Goal: Transaction & Acquisition: Register for event/course

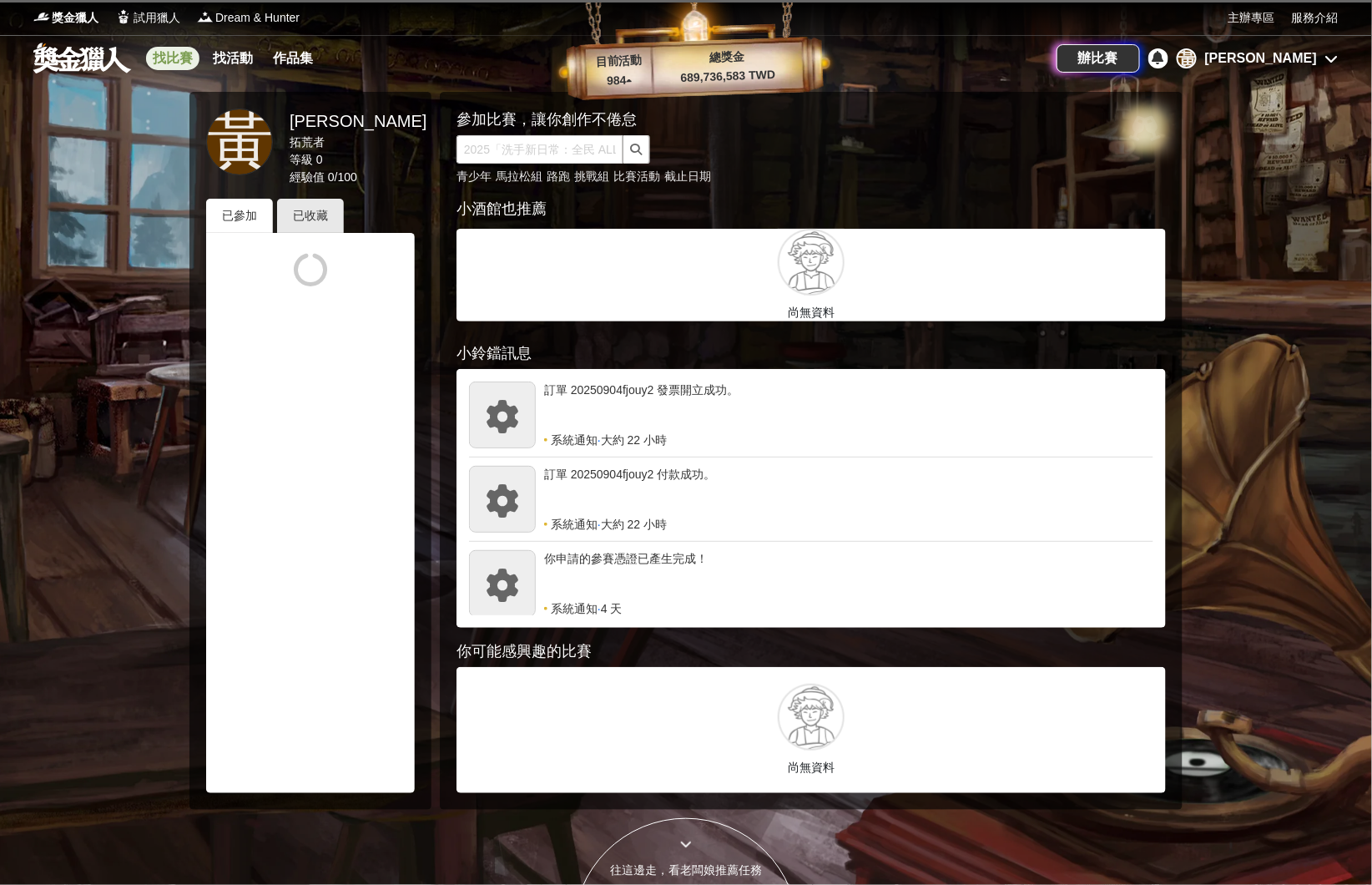
click at [170, 66] on link "找比賽" at bounding box center [173, 58] width 54 height 23
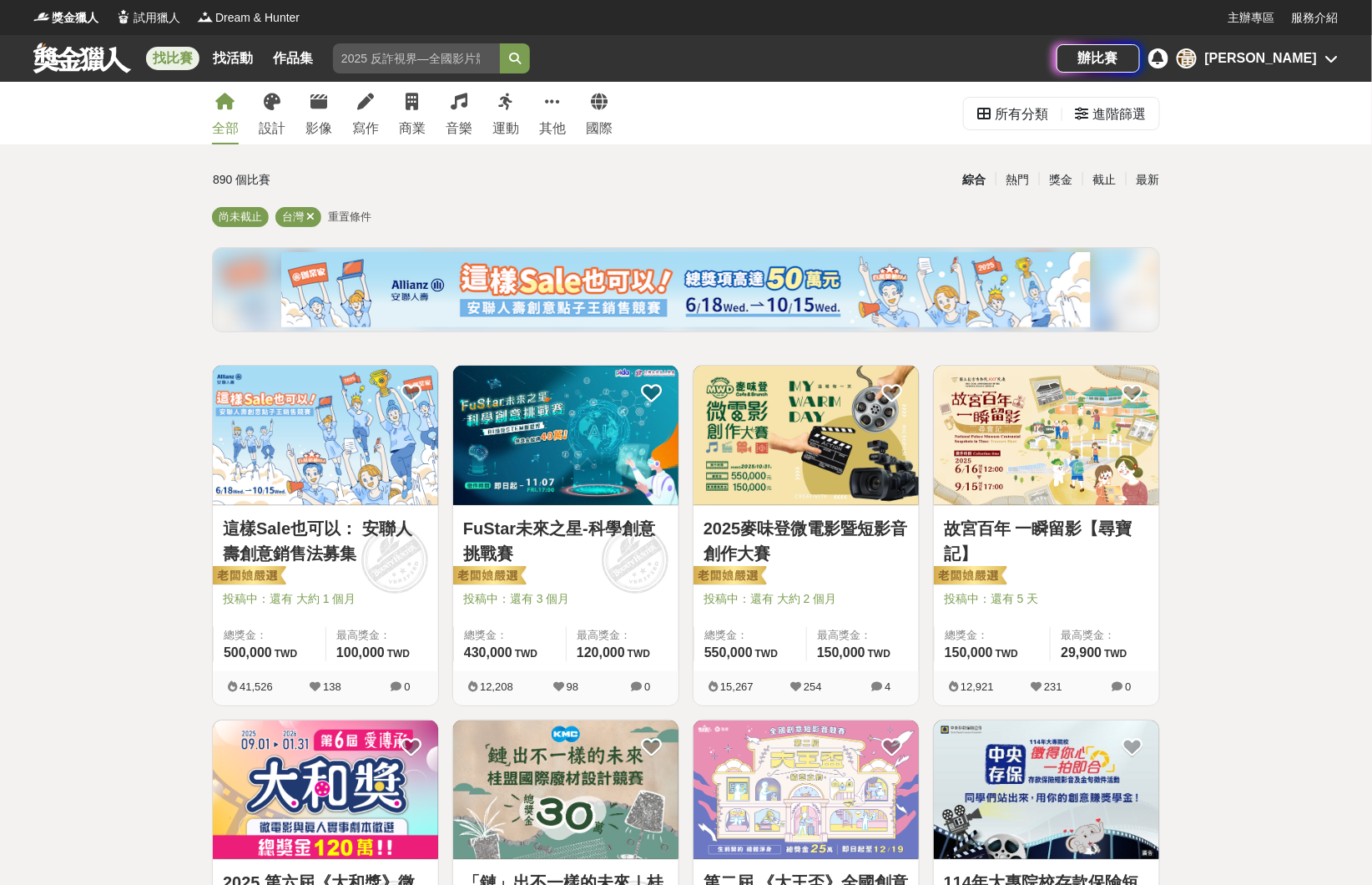
click at [1278, 55] on div "[PERSON_NAME]" at bounding box center [1261, 58] width 112 height 20
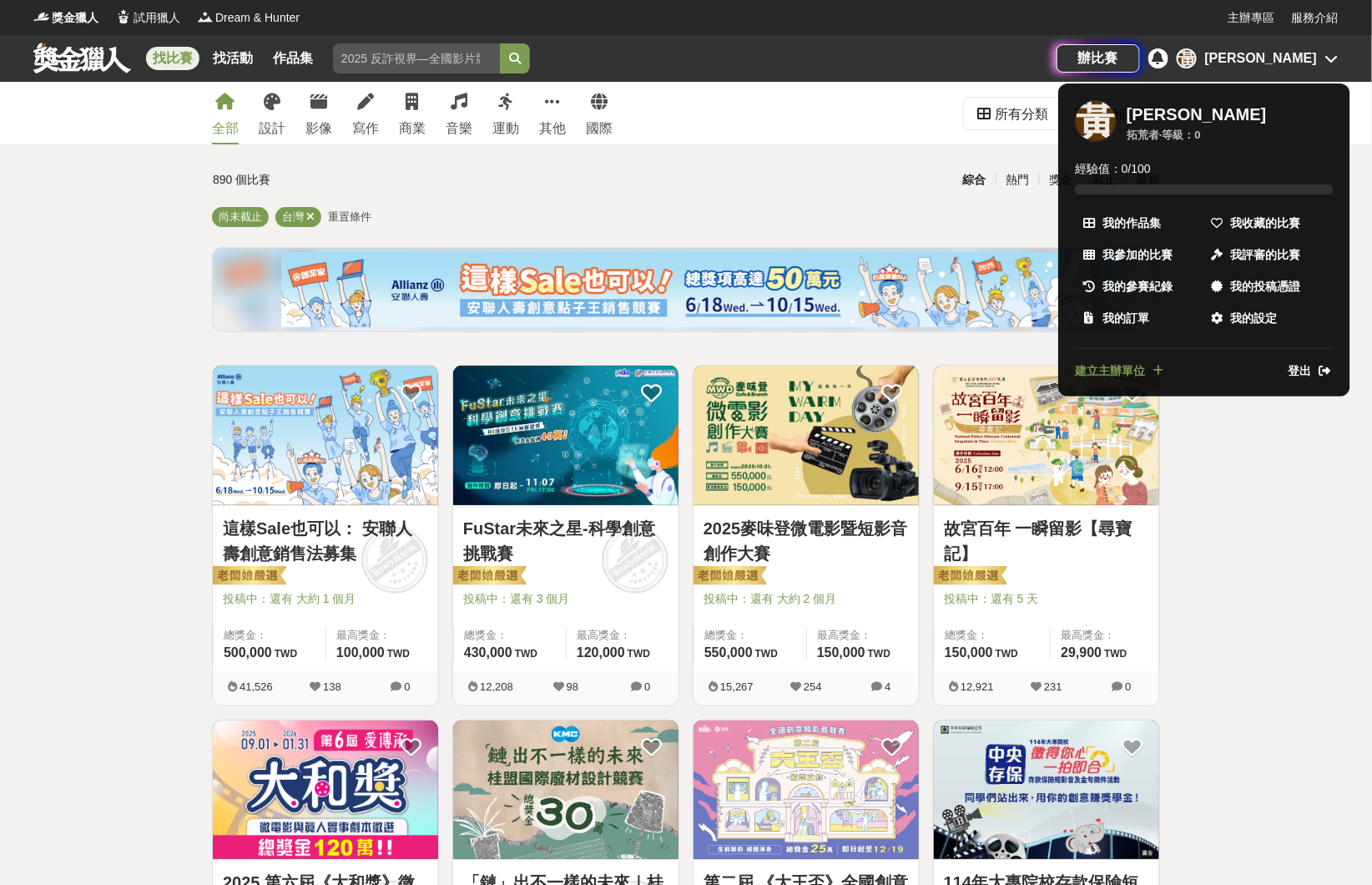
click at [1311, 370] on span "登出" at bounding box center [1300, 371] width 23 height 17
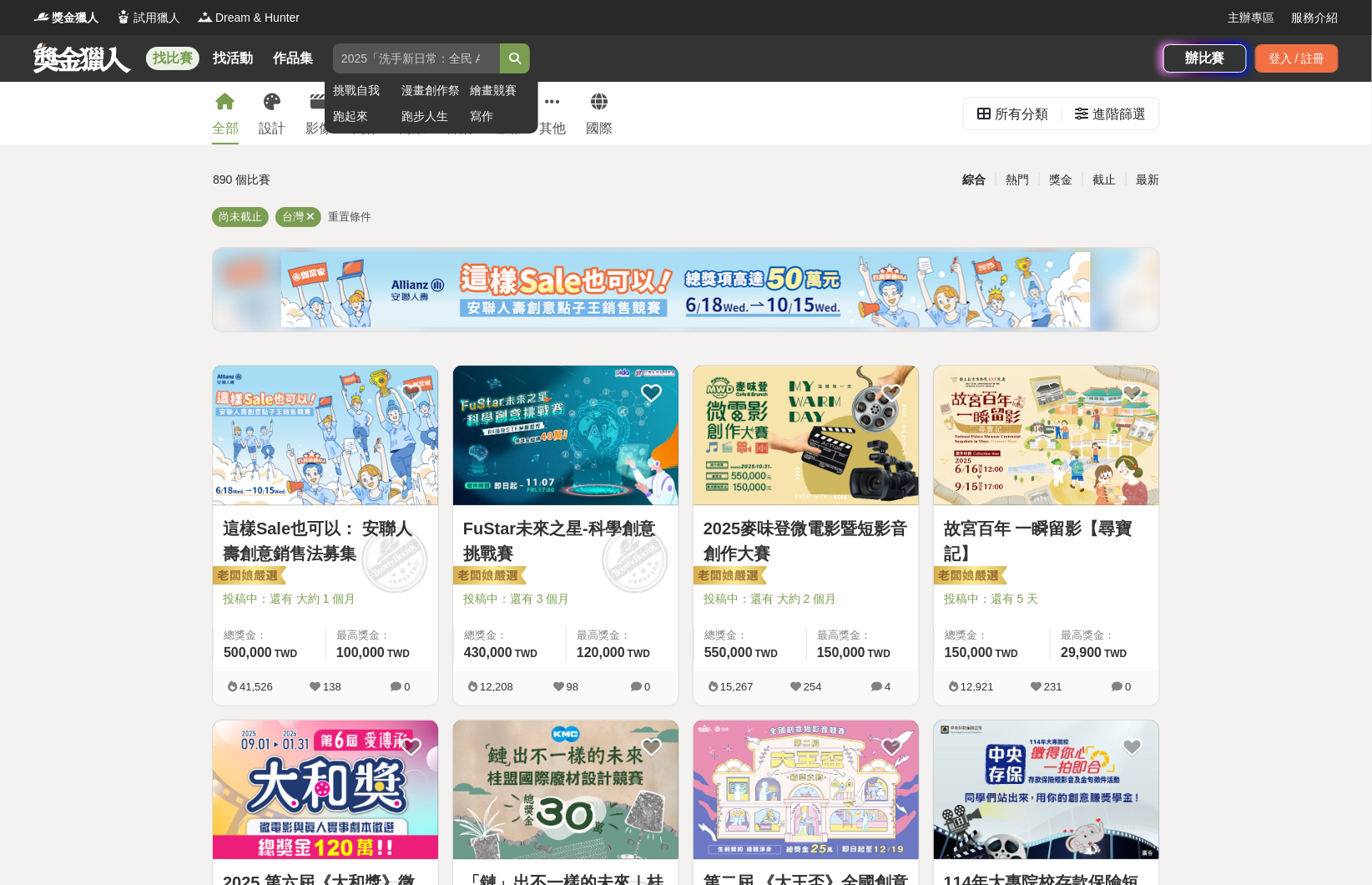
click at [493, 55] on input "search" at bounding box center [416, 58] width 167 height 30
click at [409, 119] on link "跑步人生" at bounding box center [431, 116] width 60 height 17
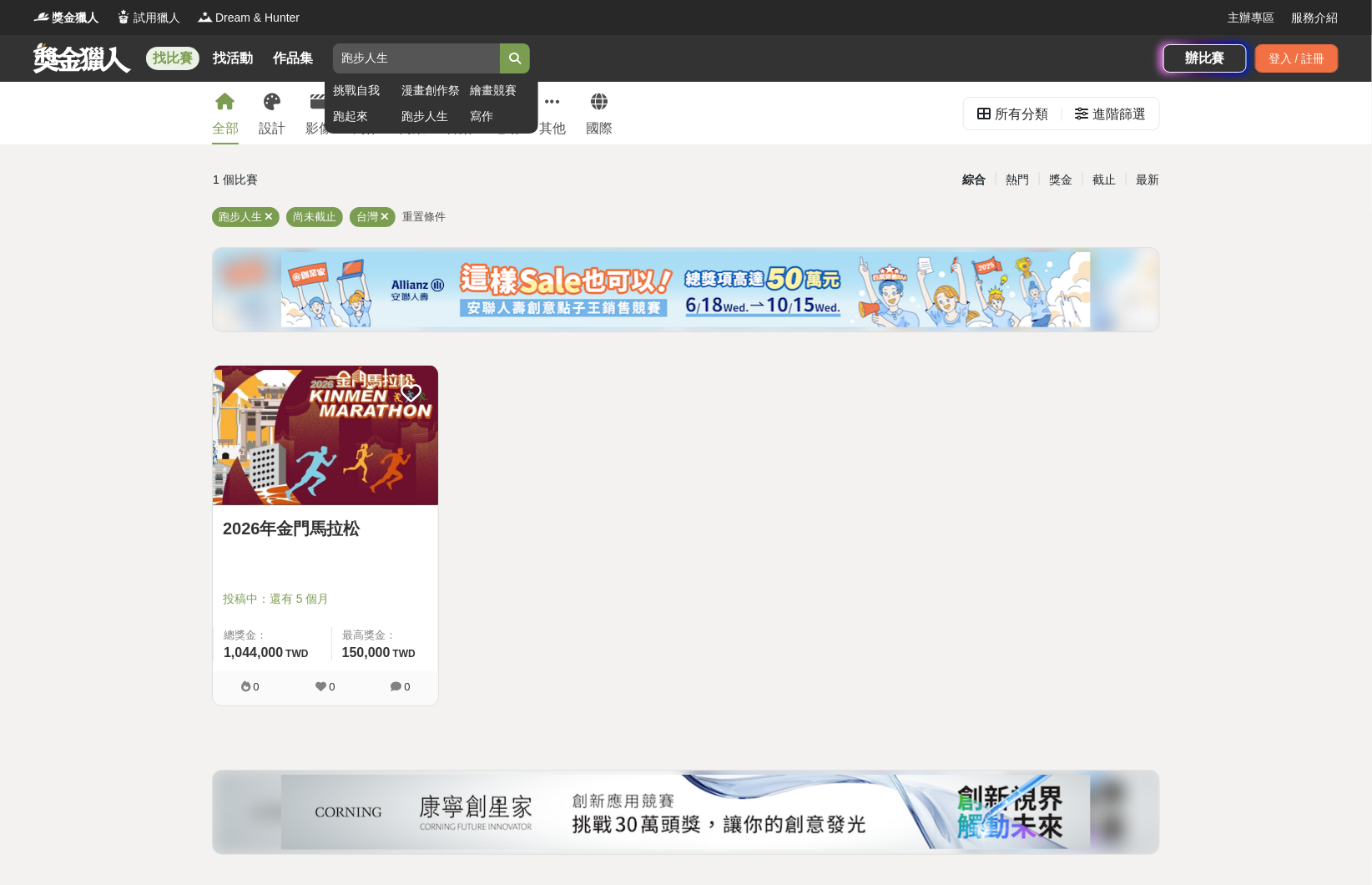
click at [448, 55] on input "search" at bounding box center [416, 58] width 167 height 30
click at [364, 115] on link "跑起來" at bounding box center [363, 116] width 60 height 17
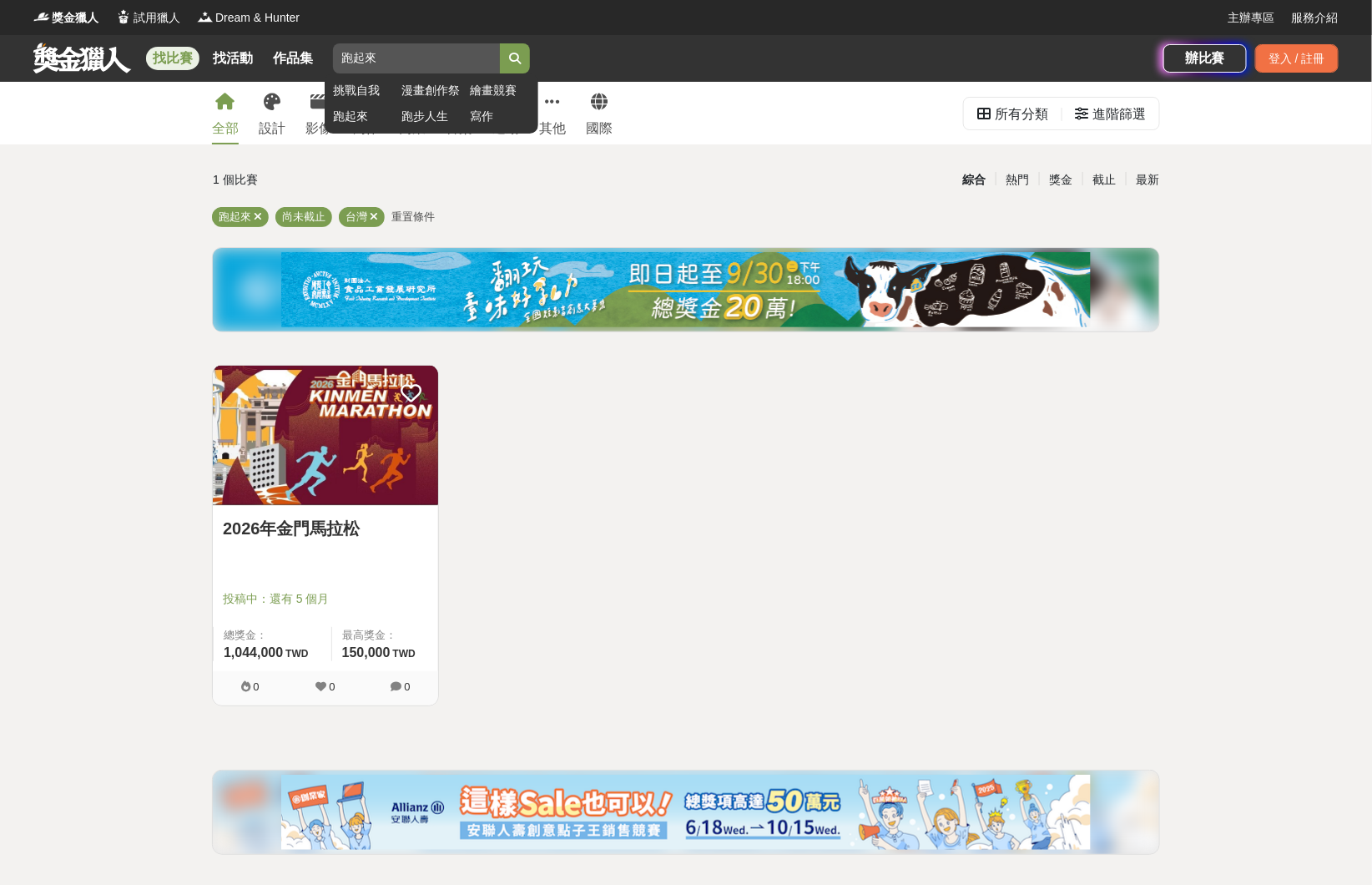
click at [454, 90] on link "漫畫創作祭" at bounding box center [431, 90] width 60 height 17
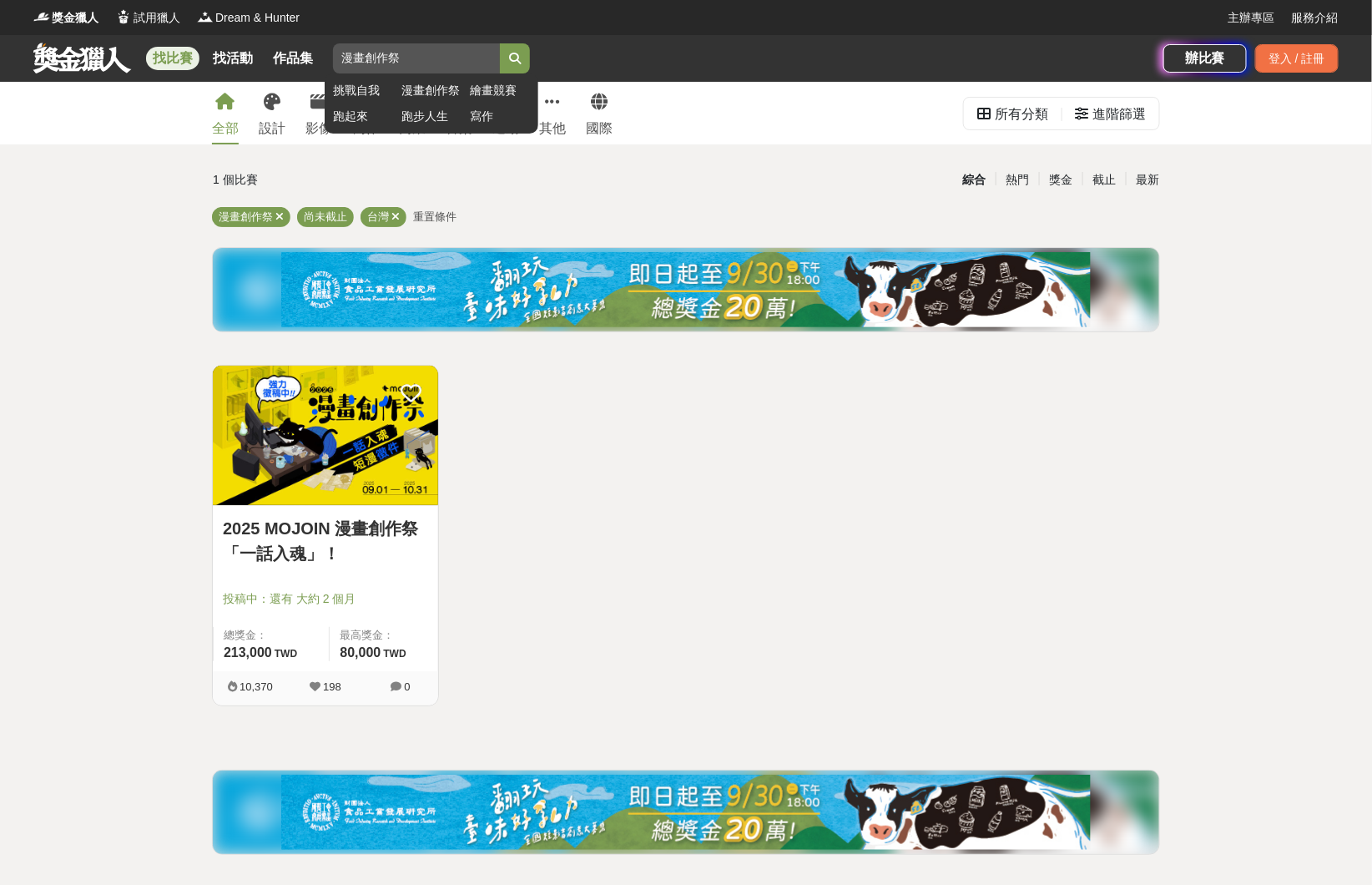
click at [498, 88] on link "繪畫競賽" at bounding box center [500, 90] width 60 height 17
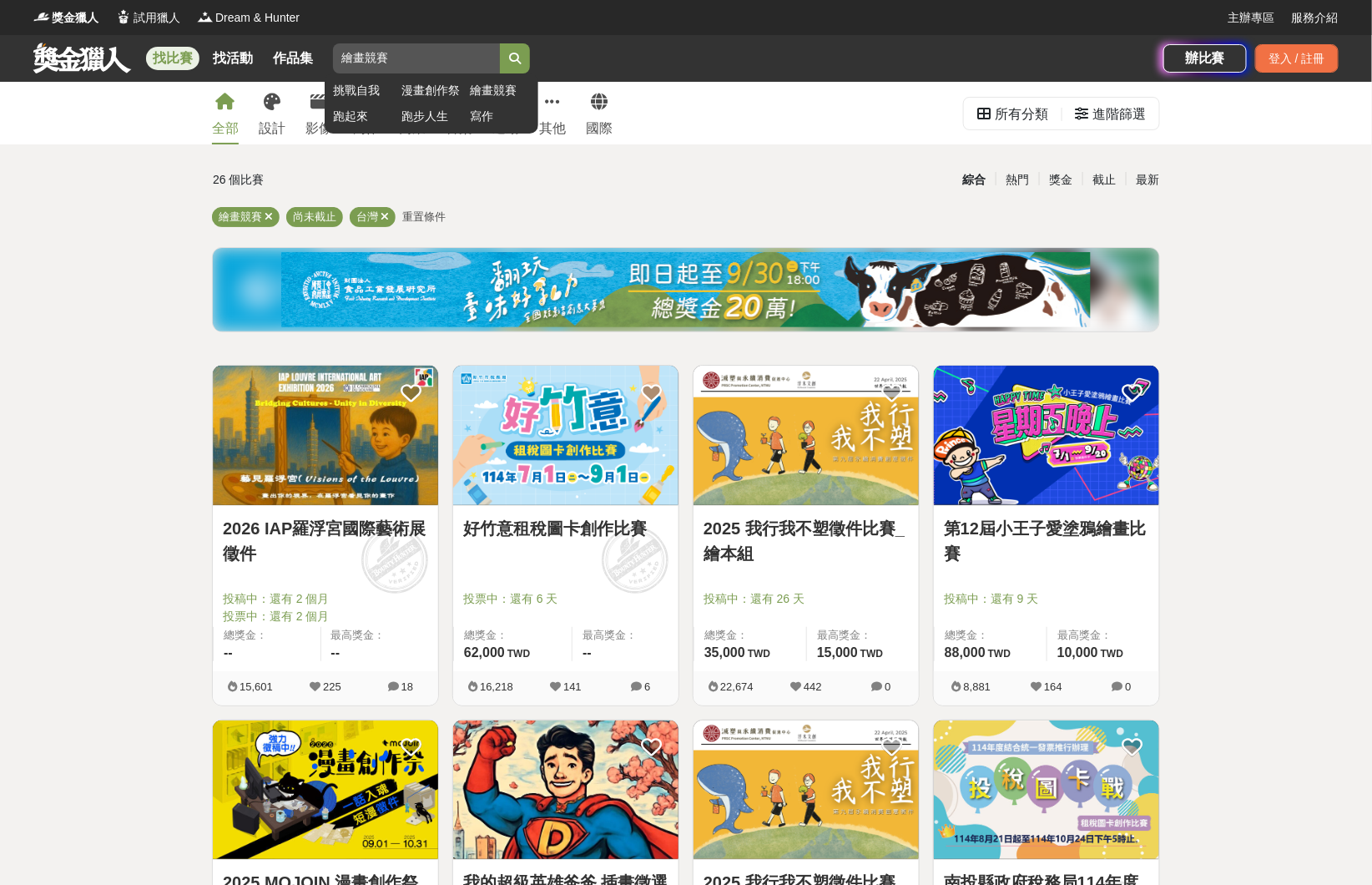
click at [492, 121] on link "寫作" at bounding box center [500, 116] width 60 height 17
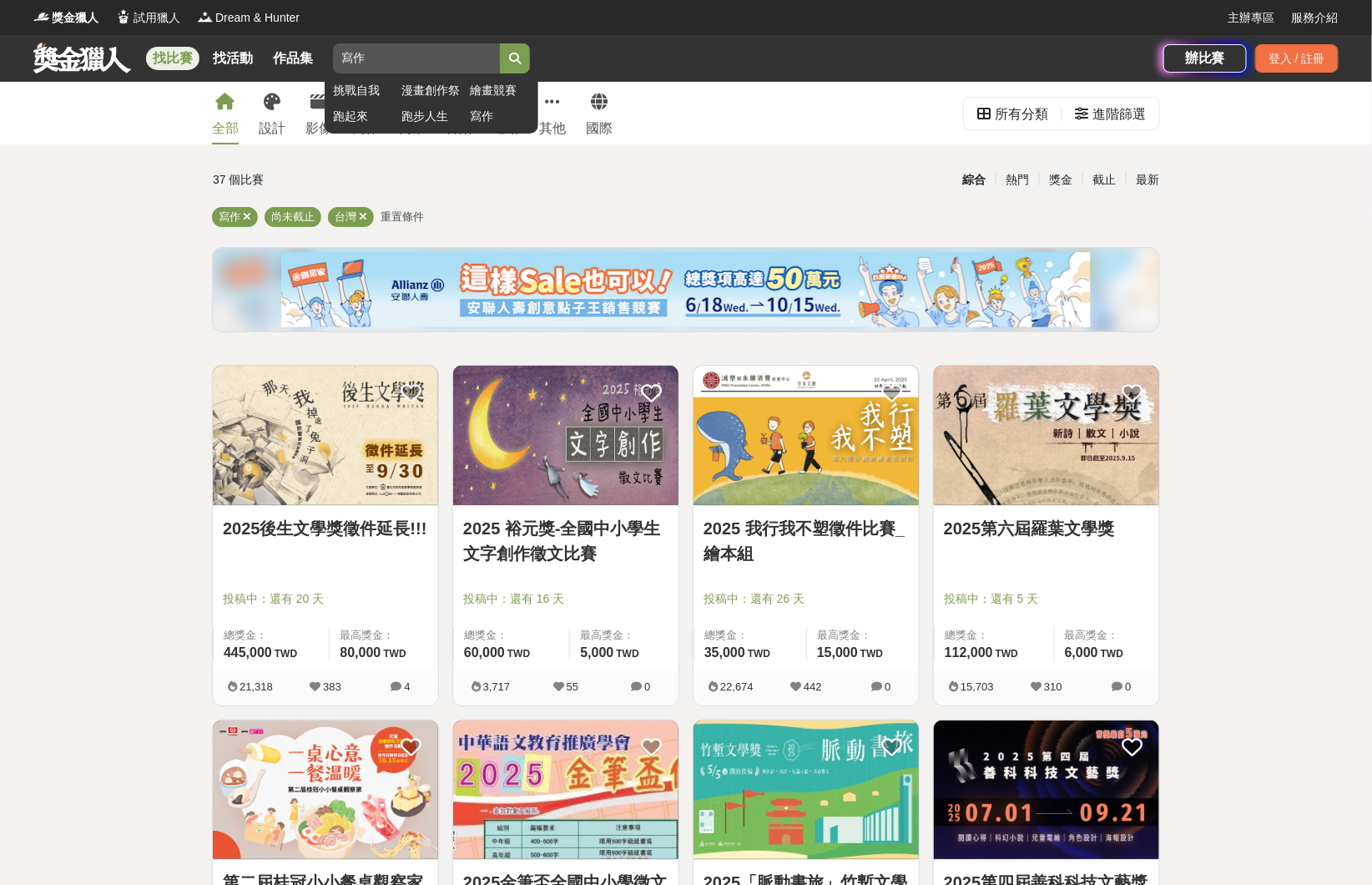
click at [348, 85] on link "挑戰自我" at bounding box center [363, 90] width 60 height 17
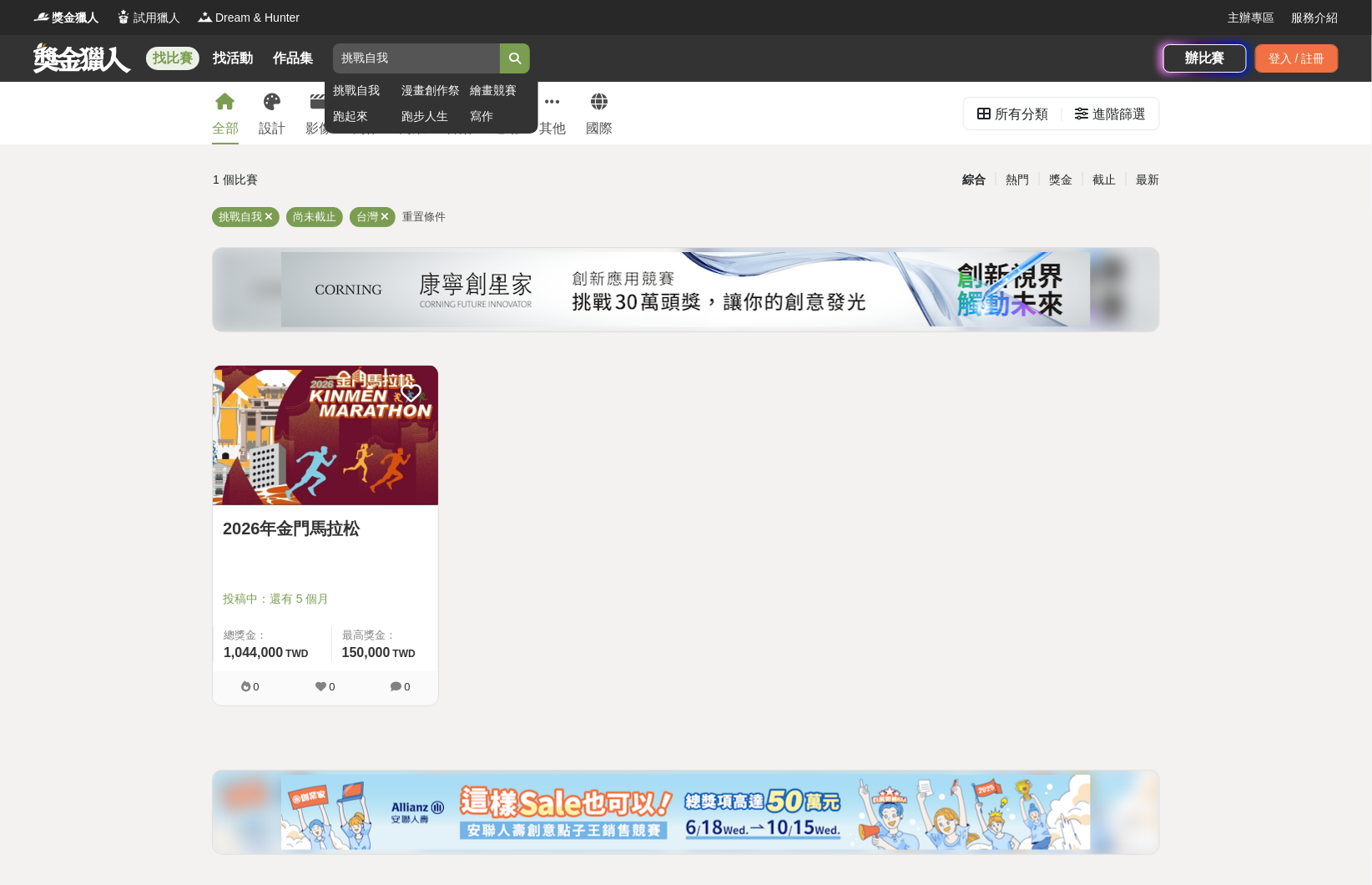
click at [402, 59] on input "search" at bounding box center [416, 58] width 167 height 30
click at [489, 57] on input "search" at bounding box center [416, 58] width 167 height 30
click at [448, 56] on input "search" at bounding box center [416, 58] width 167 height 30
type input "s"
type input "跑"
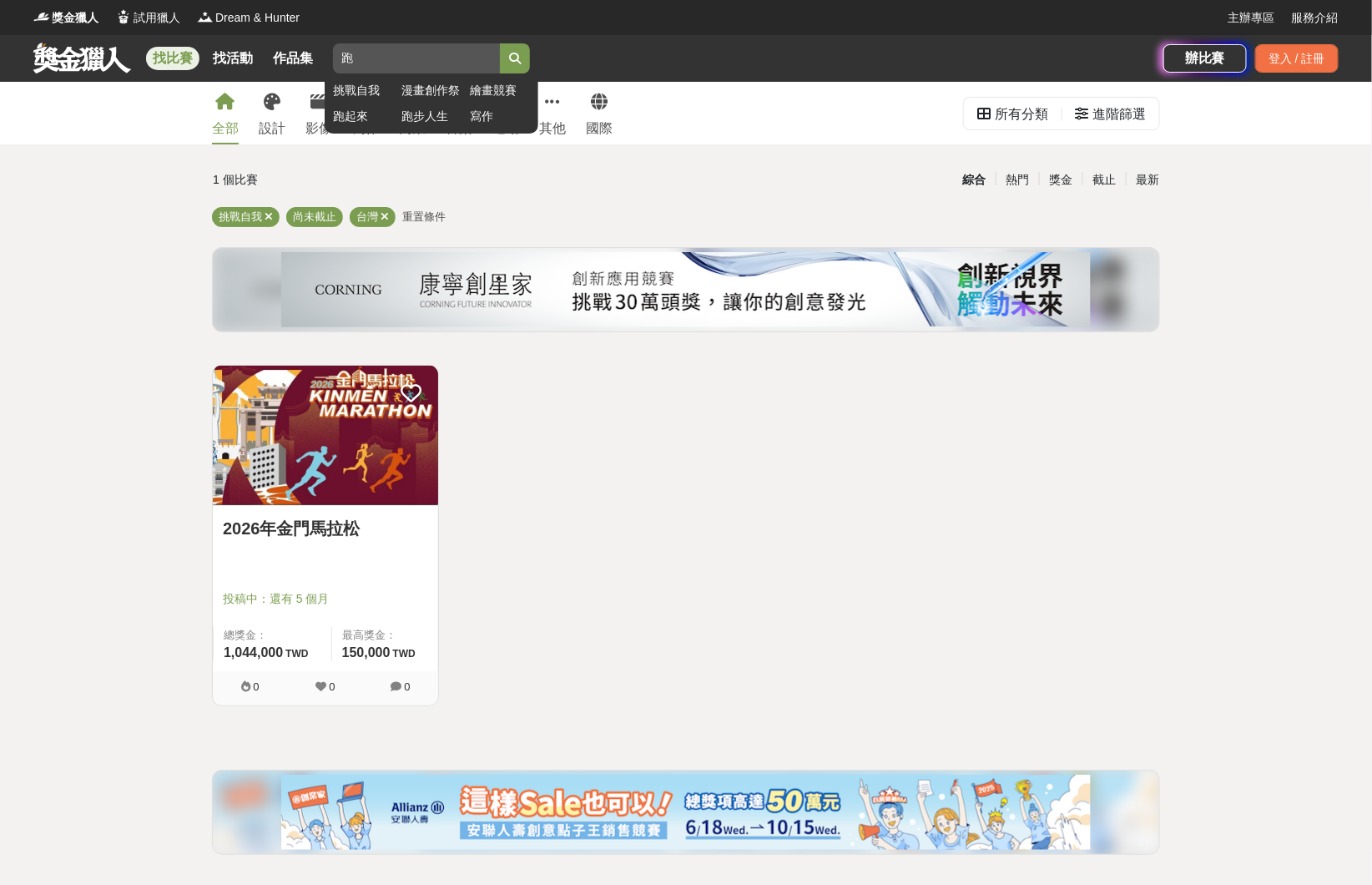
type input "跑"
click at [500, 43] on button "submit" at bounding box center [514, 58] width 30 height 30
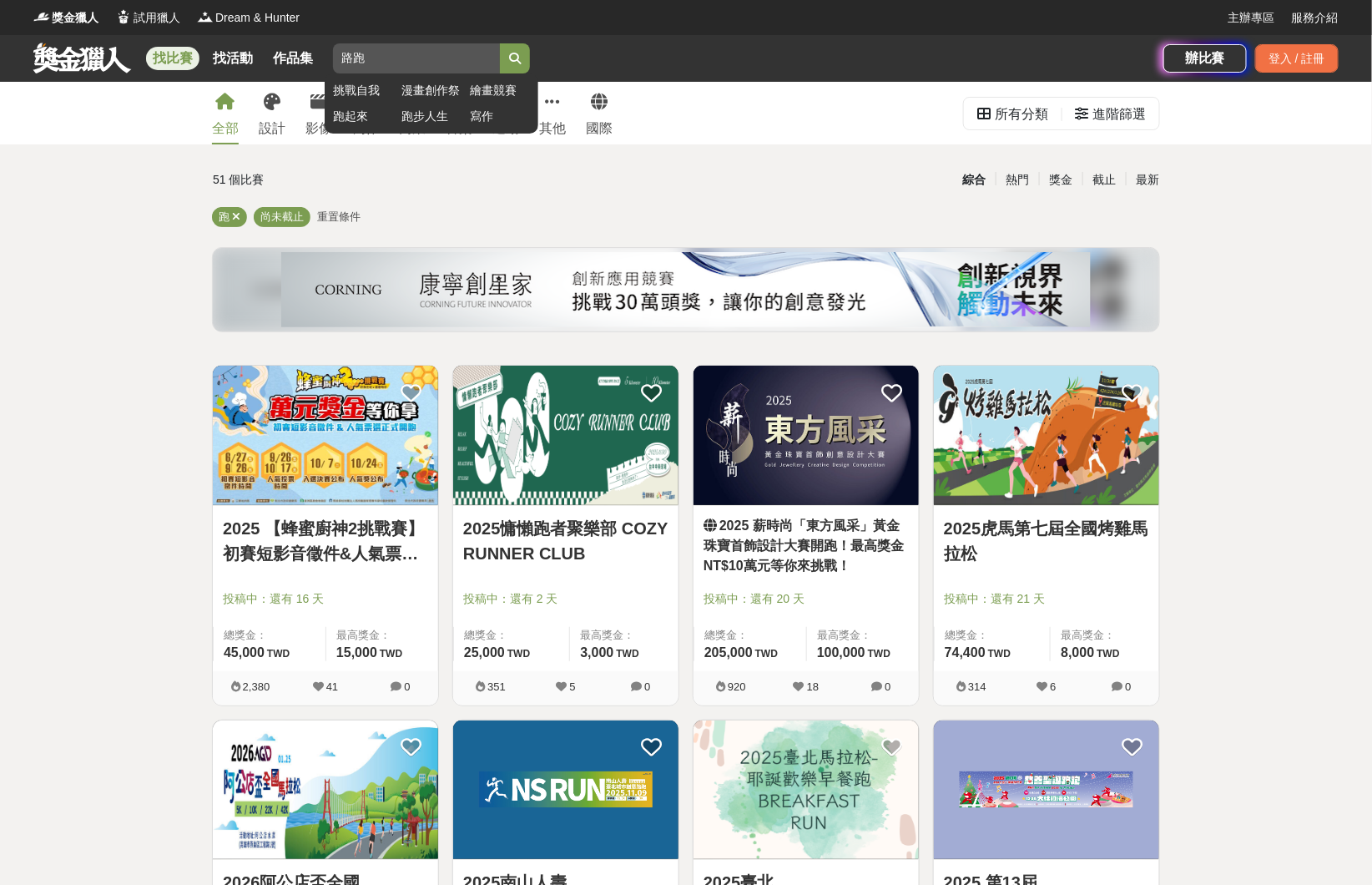
click at [500, 43] on button "submit" at bounding box center [514, 58] width 30 height 30
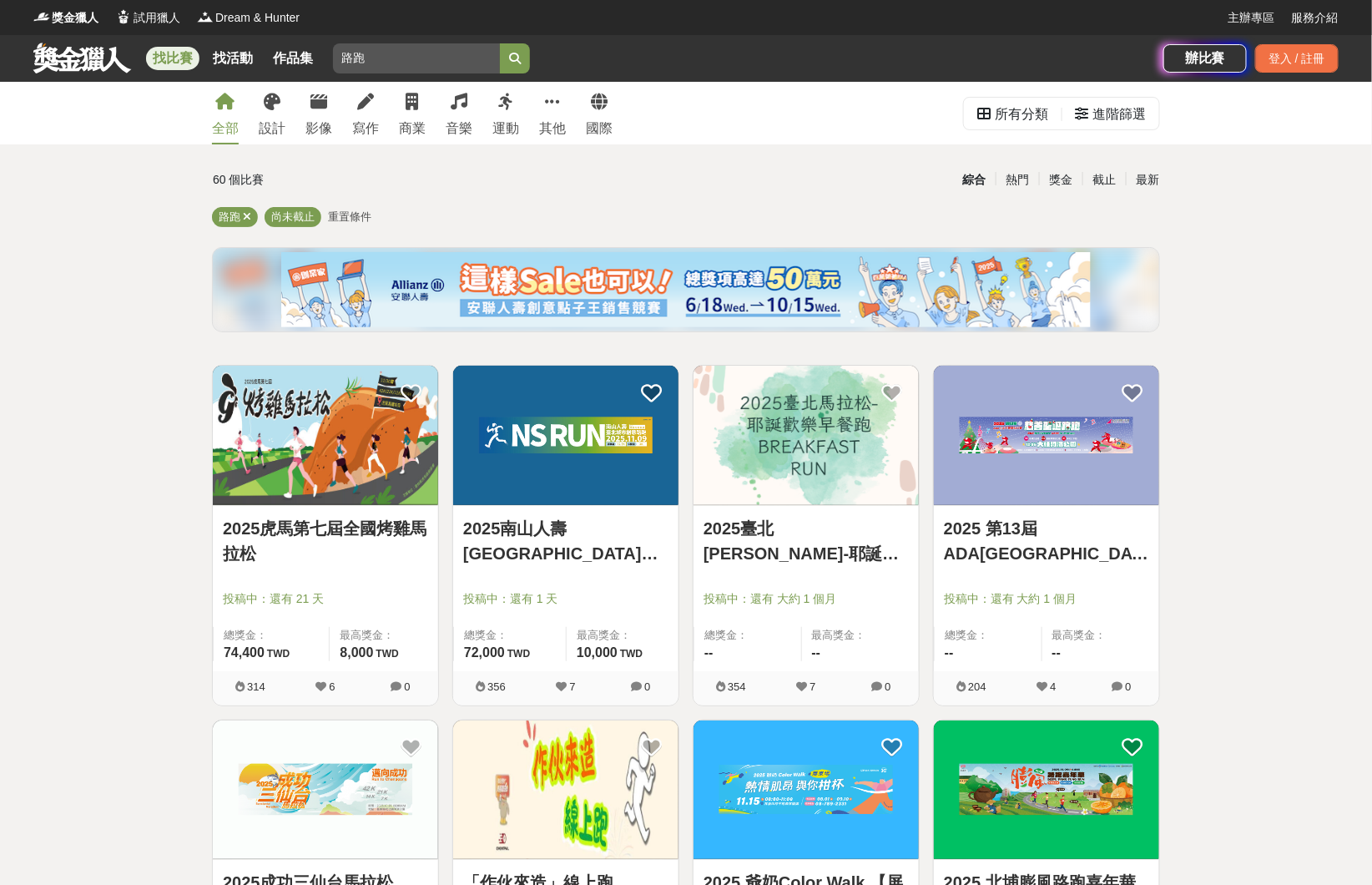
click at [826, 456] on img at bounding box center [807, 435] width 225 height 140
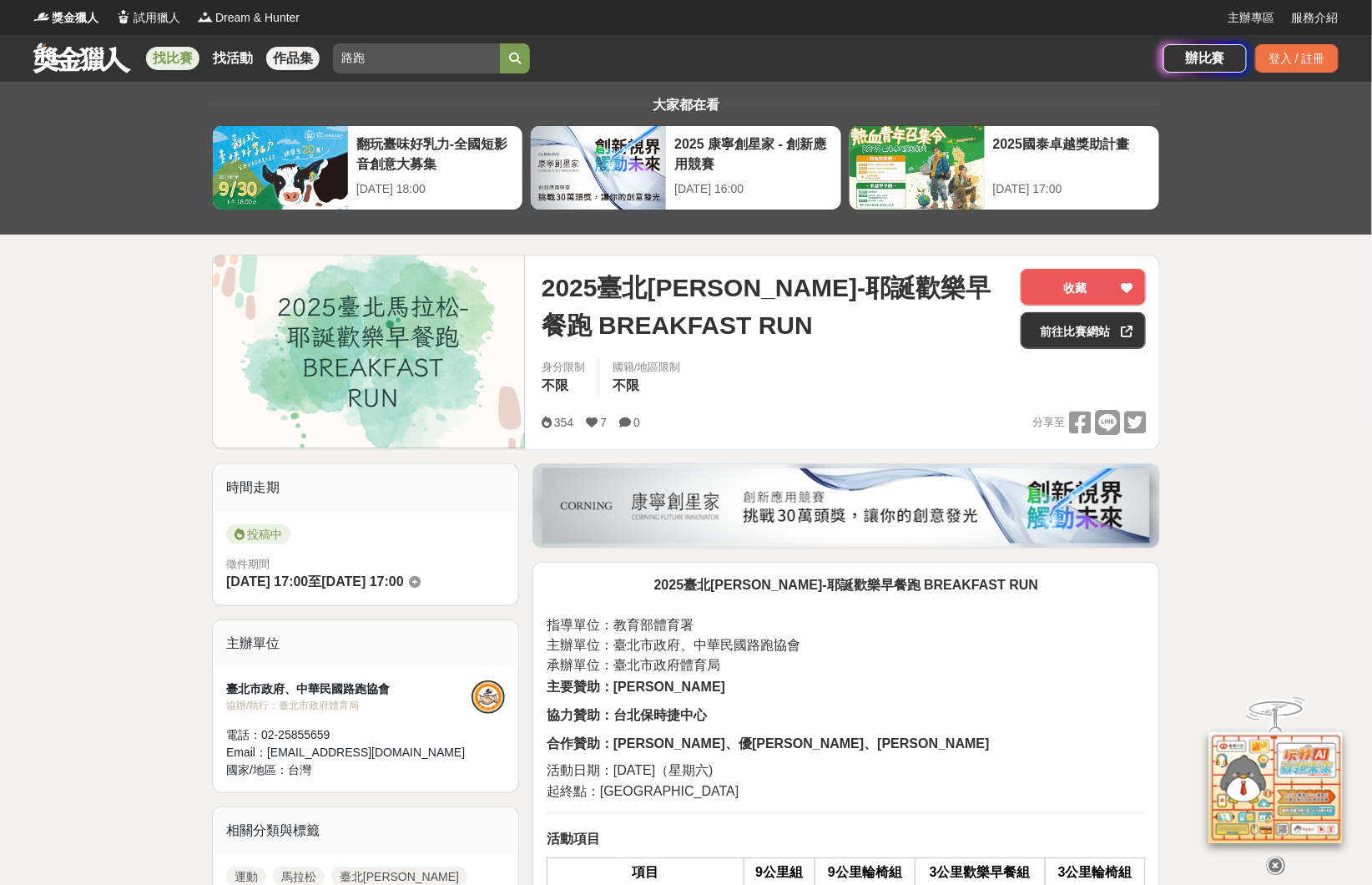
drag, startPoint x: 409, startPoint y: 62, endPoint x: 276, endPoint y: 49, distance: 133.6
click at [276, 49] on div "找比賽 找活動 作品集 路跑 挑戰自我 漫畫創作祭 繪畫競賽 跑起來 跑步人生 寫作" at bounding box center [598, 58] width 1130 height 47
type input "ㄋ"
click at [500, 43] on button "submit" at bounding box center [514, 58] width 30 height 30
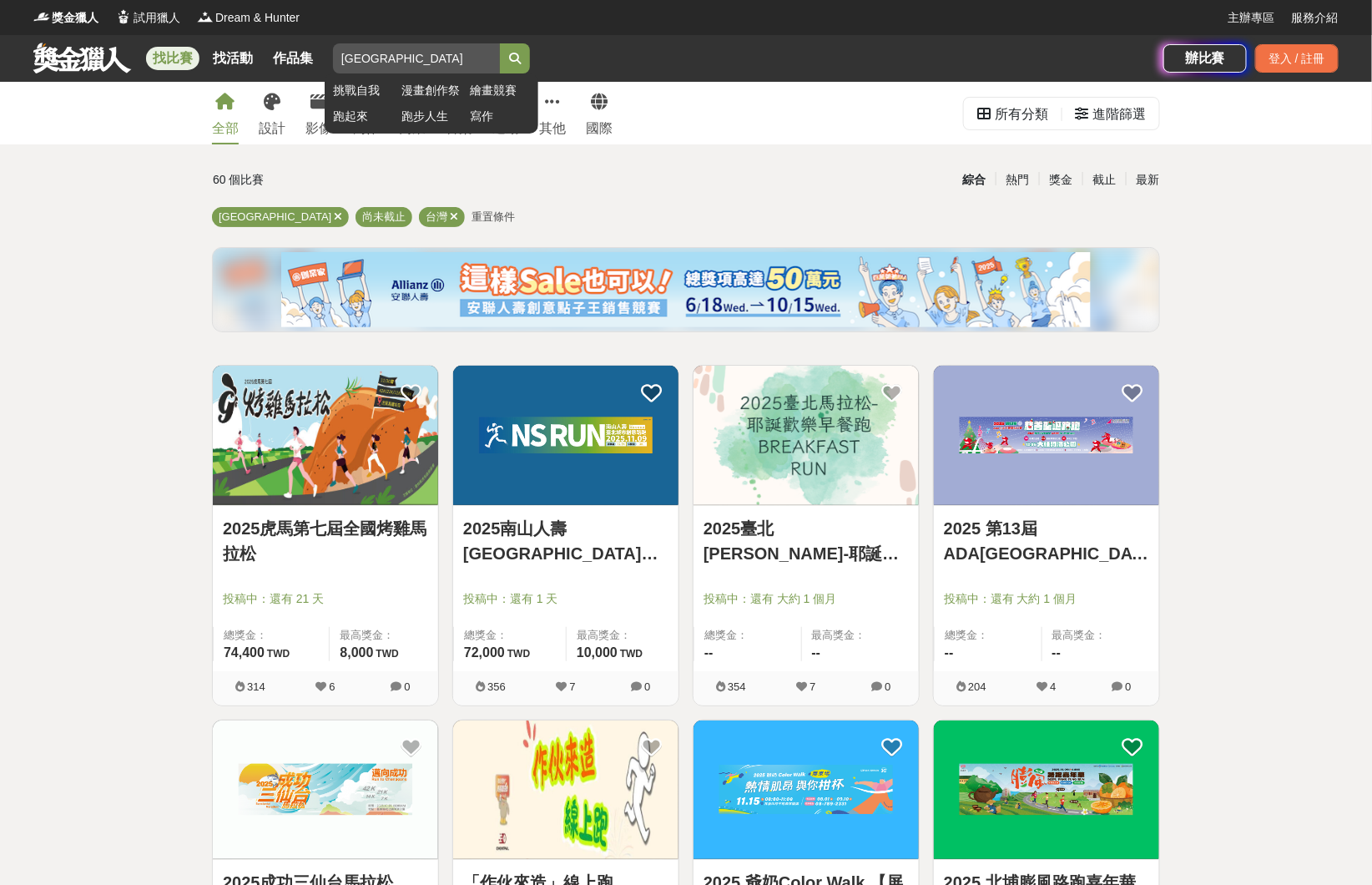
click at [519, 55] on icon "submit" at bounding box center [514, 58] width 11 height 11
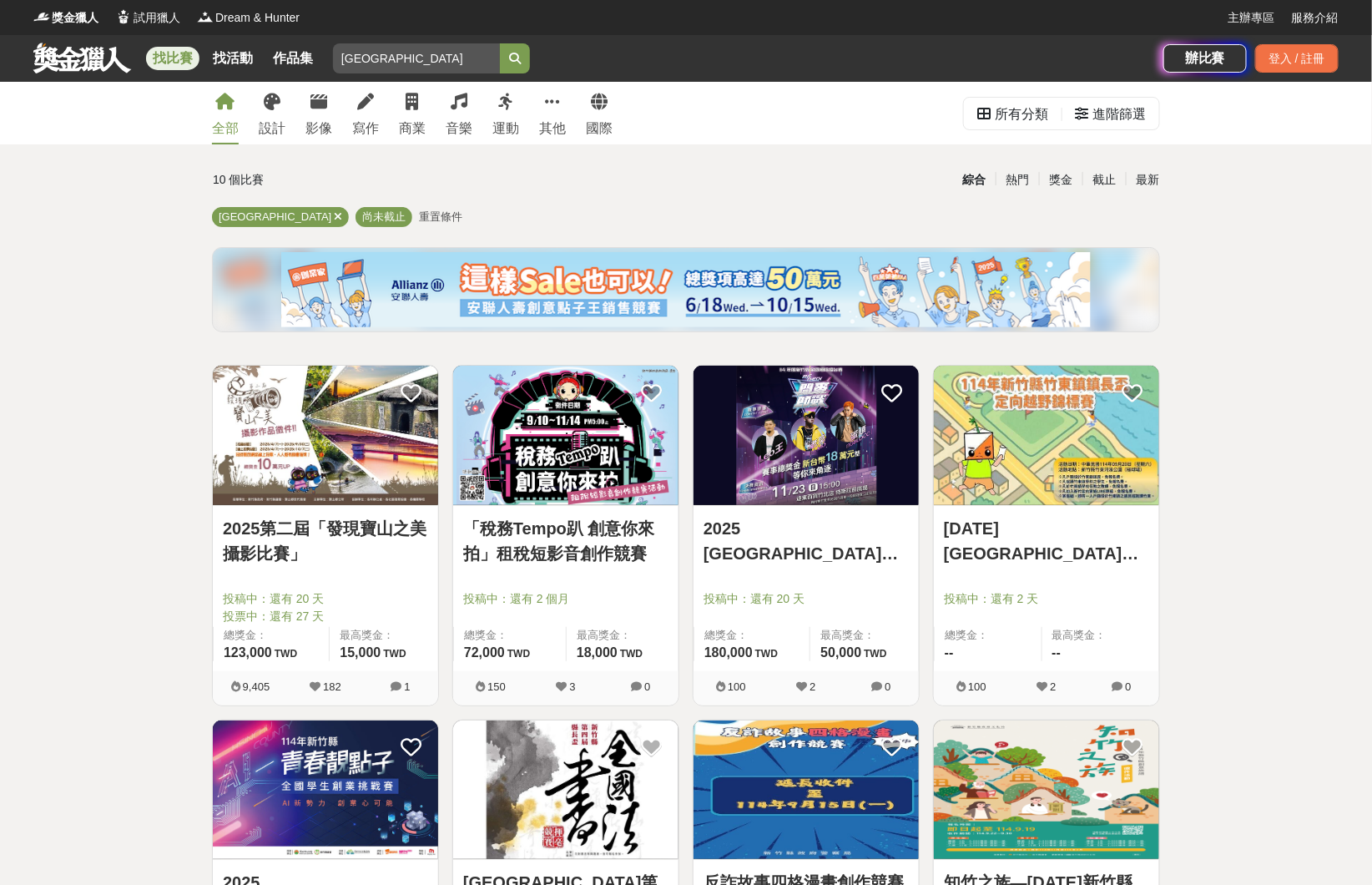
click at [1059, 442] on img at bounding box center [1047, 435] width 225 height 140
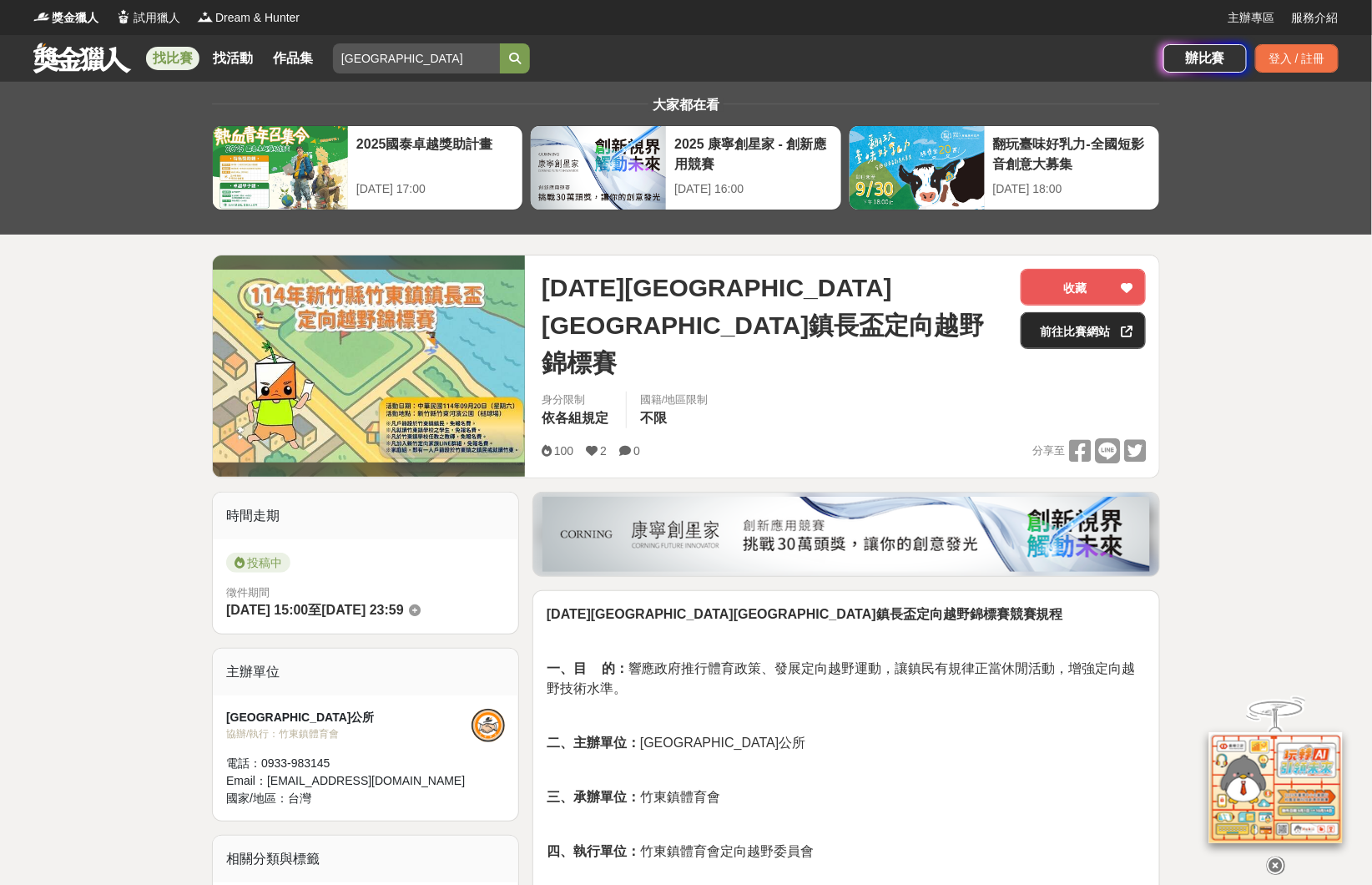
click at [1090, 333] on link "前往比賽網站" at bounding box center [1083, 331] width 125 height 36
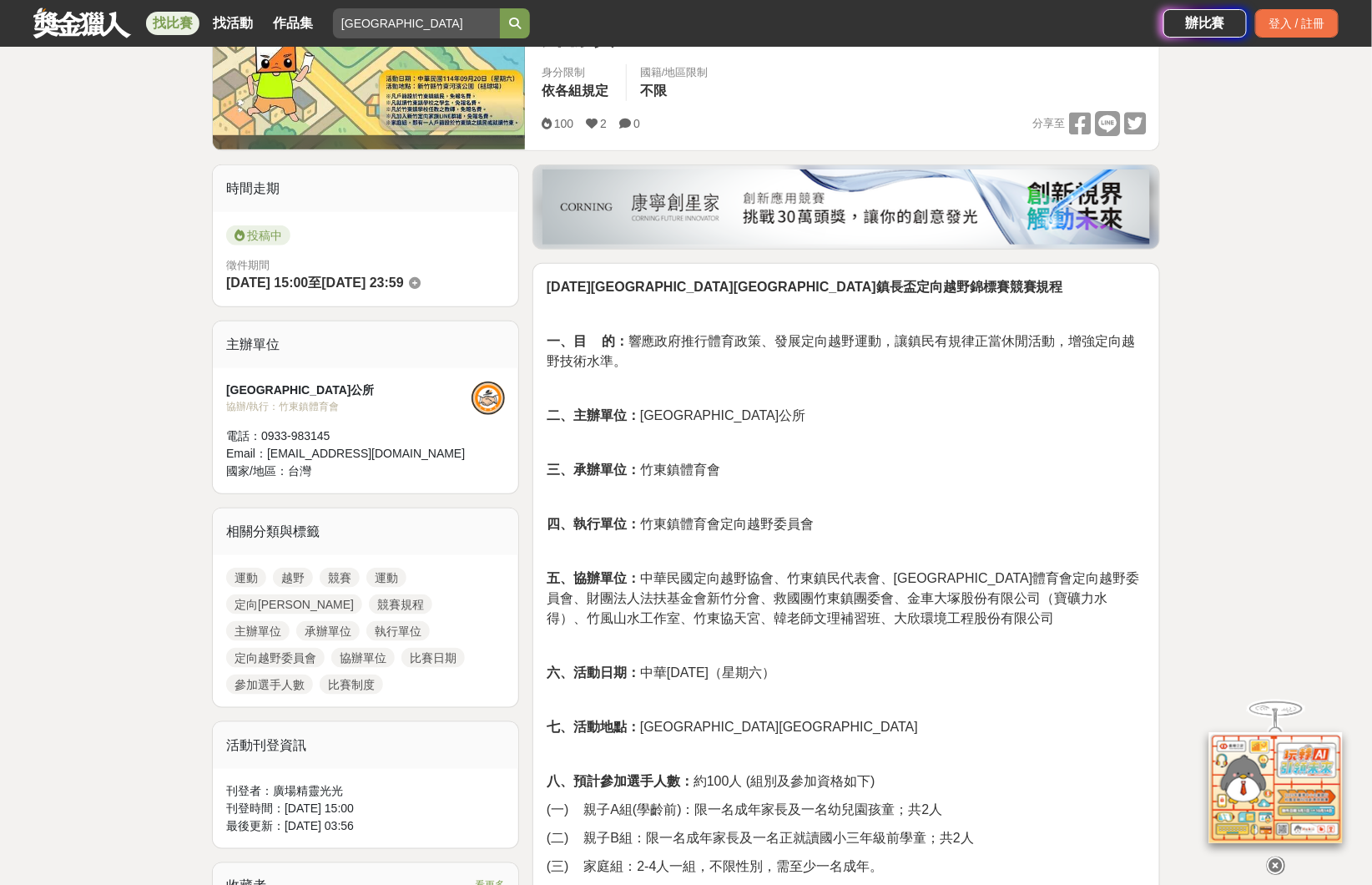
scroll to position [334, 0]
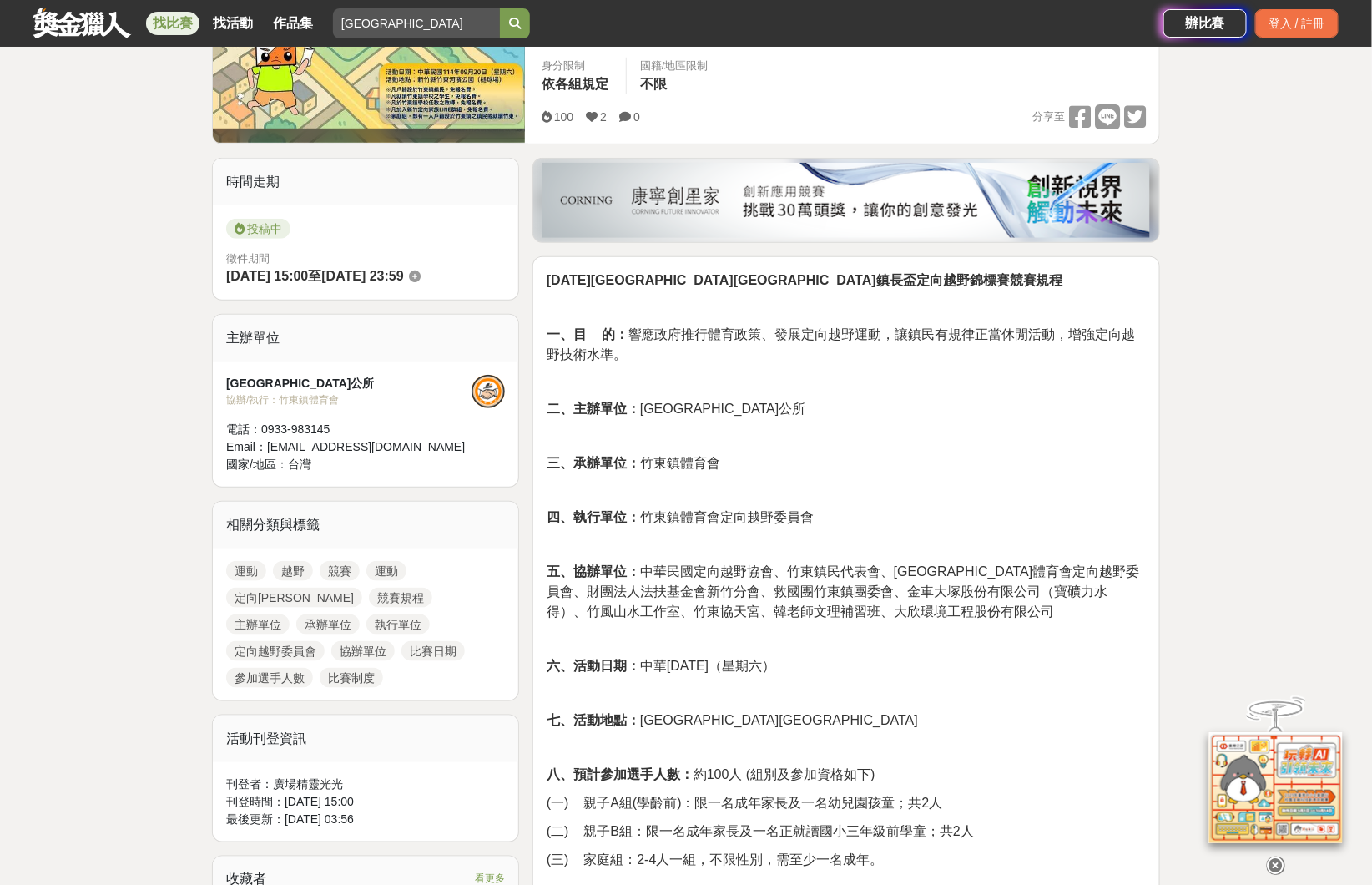
click at [821, 482] on p at bounding box center [846, 490] width 599 height 17
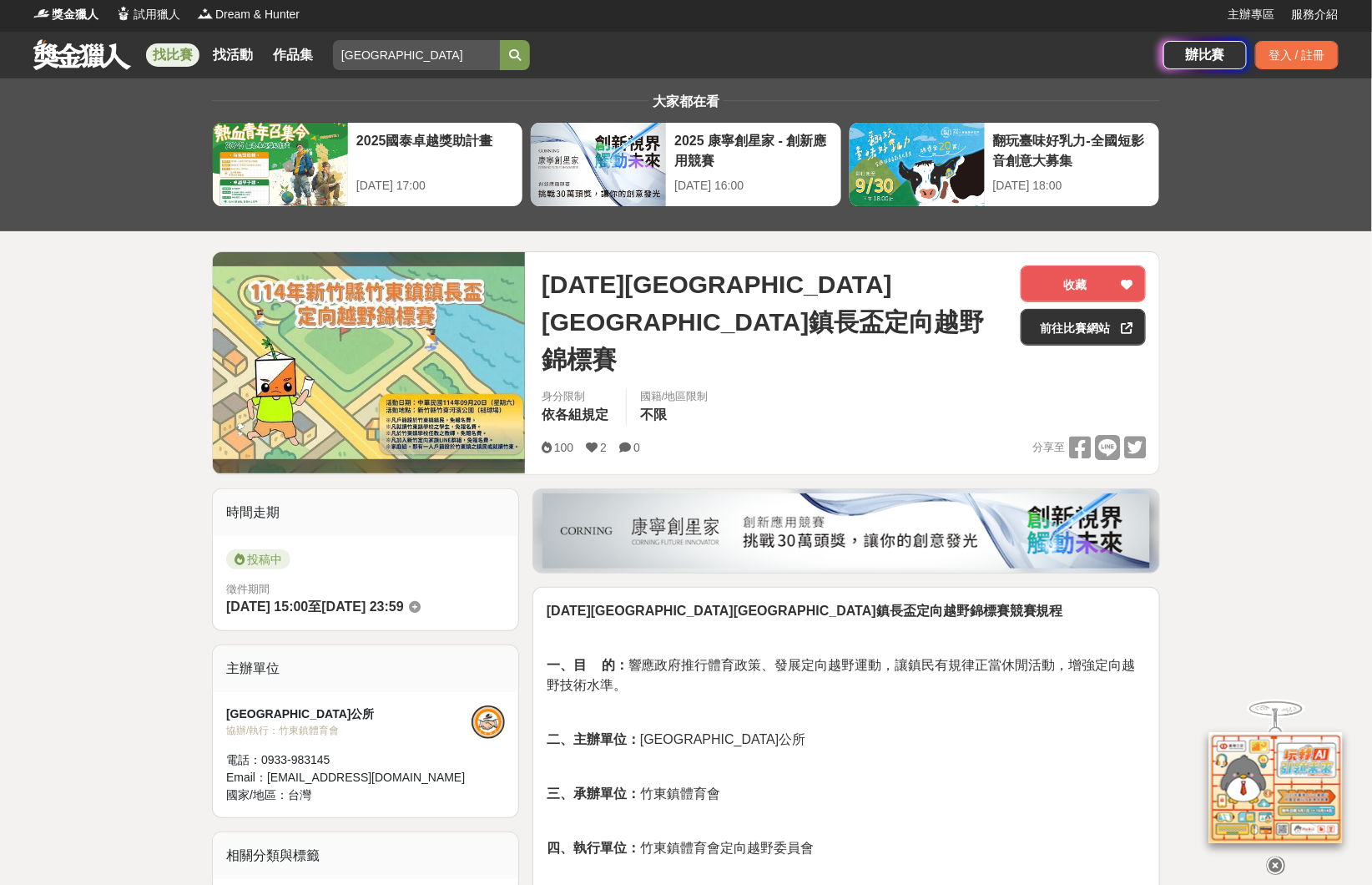
scroll to position [0, 0]
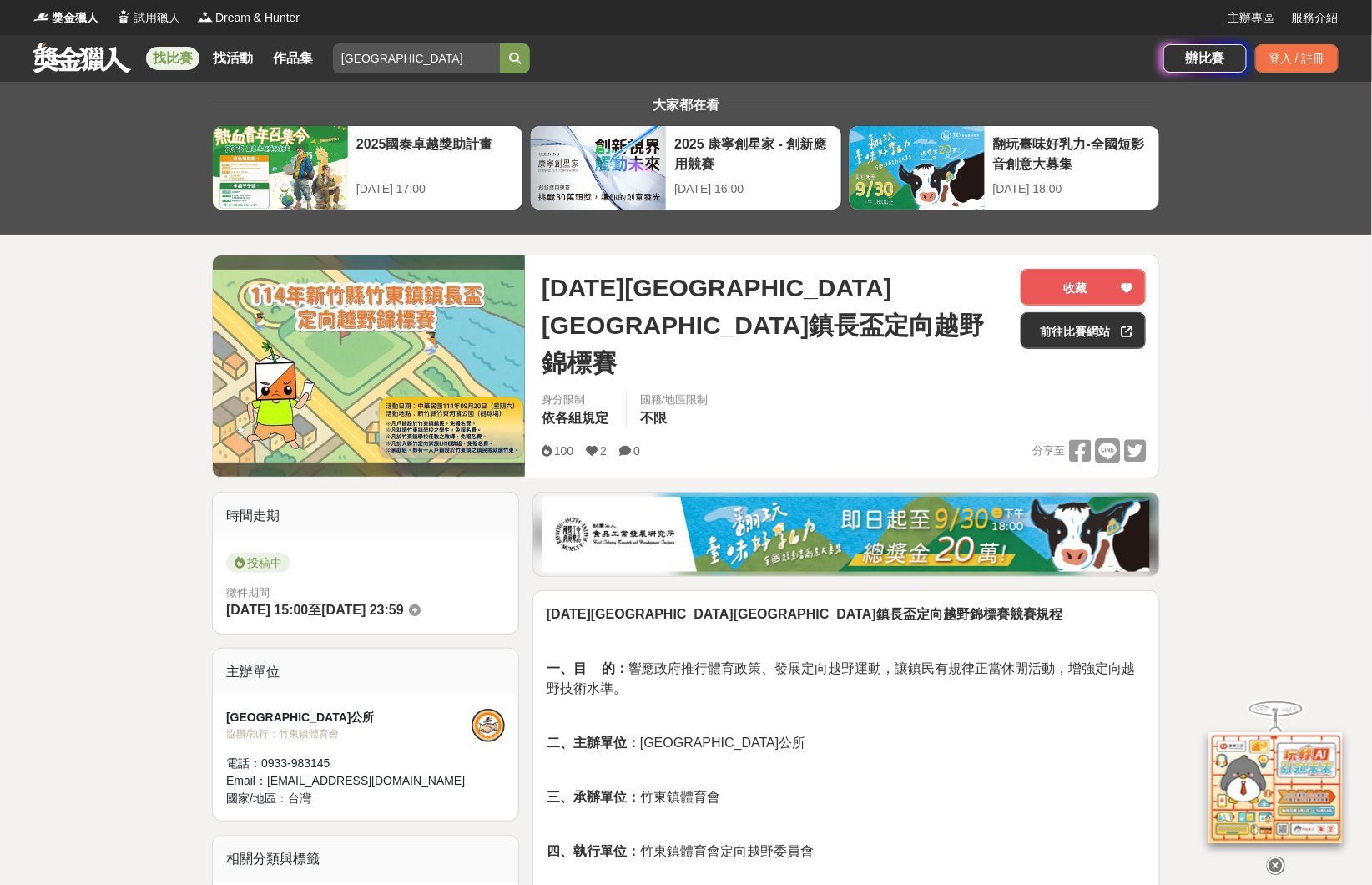
drag, startPoint x: 437, startPoint y: 61, endPoint x: 190, endPoint y: 48, distance: 247.3
click at [191, 49] on div "找比賽 找活動 作品集 新竹縣 挑戰自我 漫畫創作祭 繪畫競賽 跑起來 跑步人生 寫作" at bounding box center [598, 58] width 1130 height 47
type input "ㄋ"
type input "ㄌ"
type input "路跑"
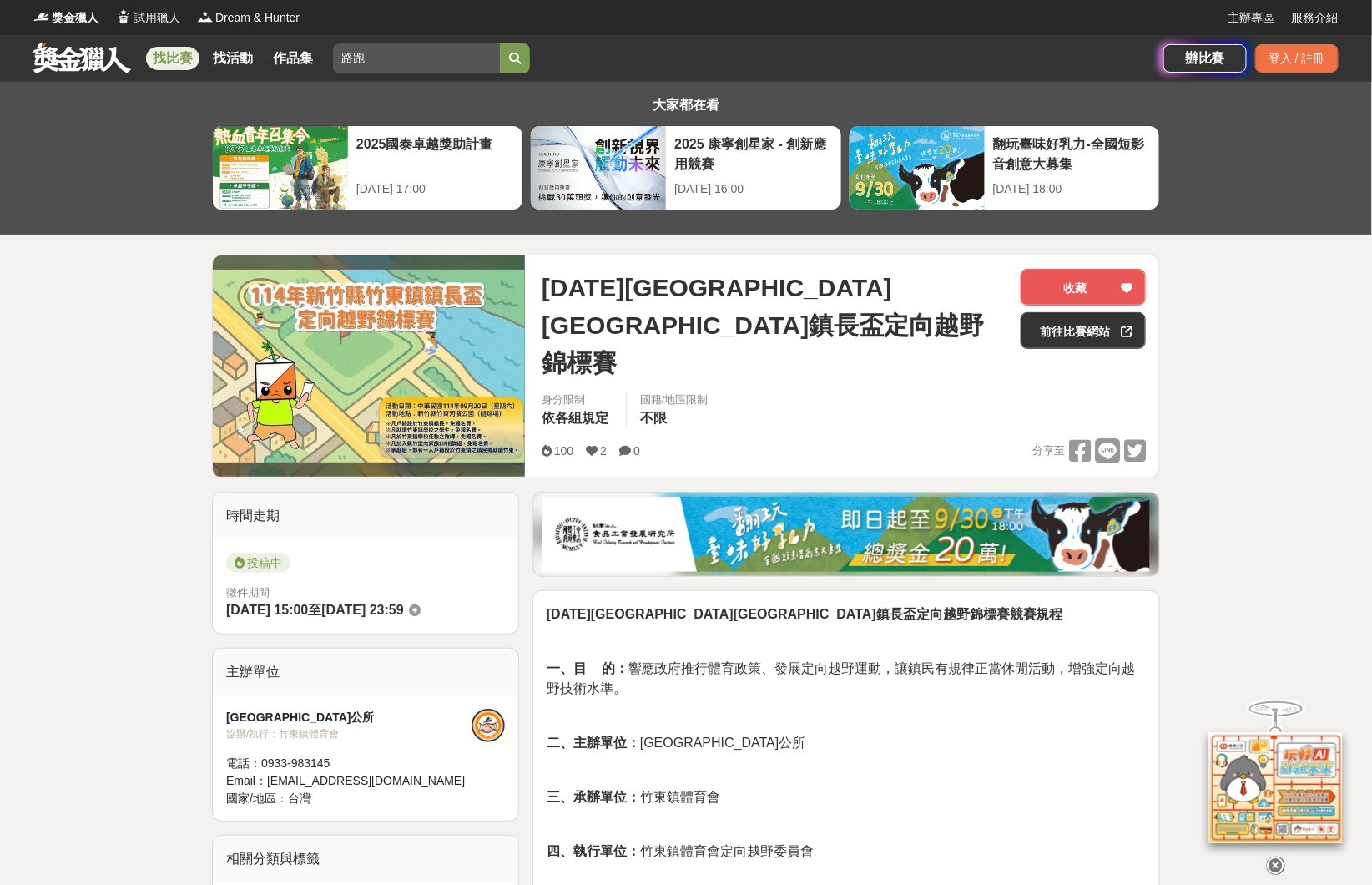
click at [500, 43] on button "submit" at bounding box center [514, 58] width 30 height 30
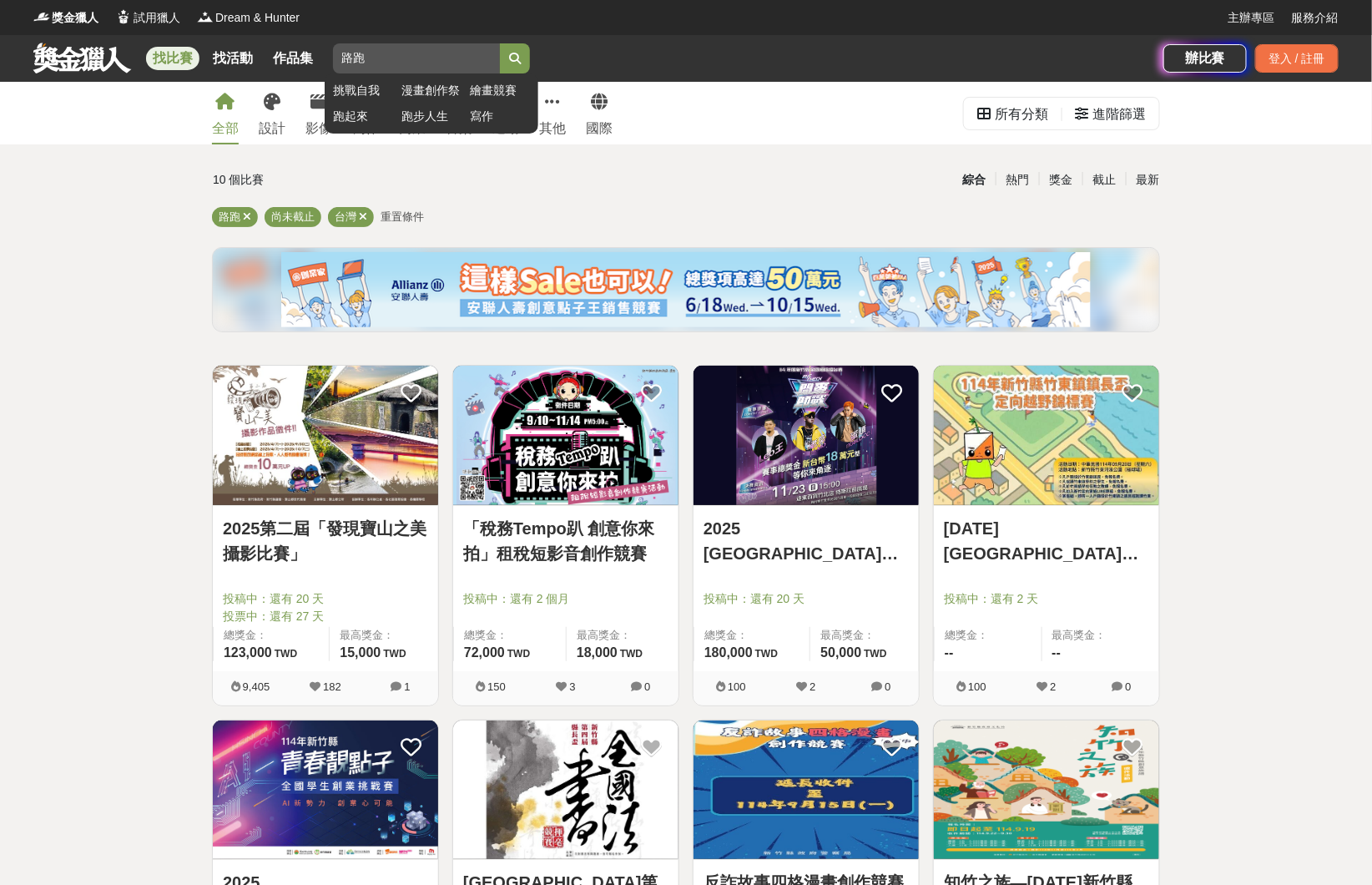
click at [520, 53] on icon "submit" at bounding box center [514, 58] width 11 height 11
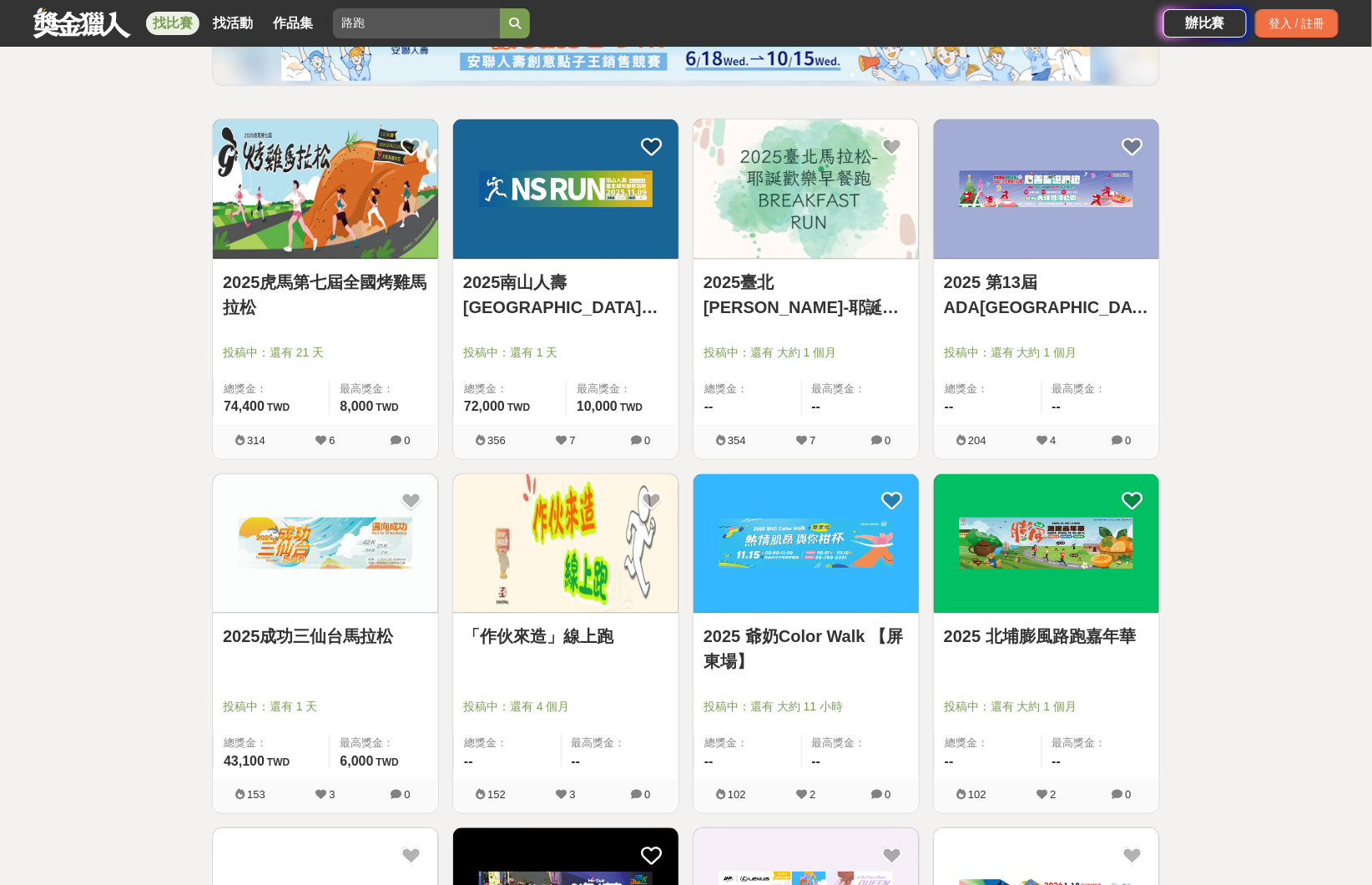
scroll to position [251, 0]
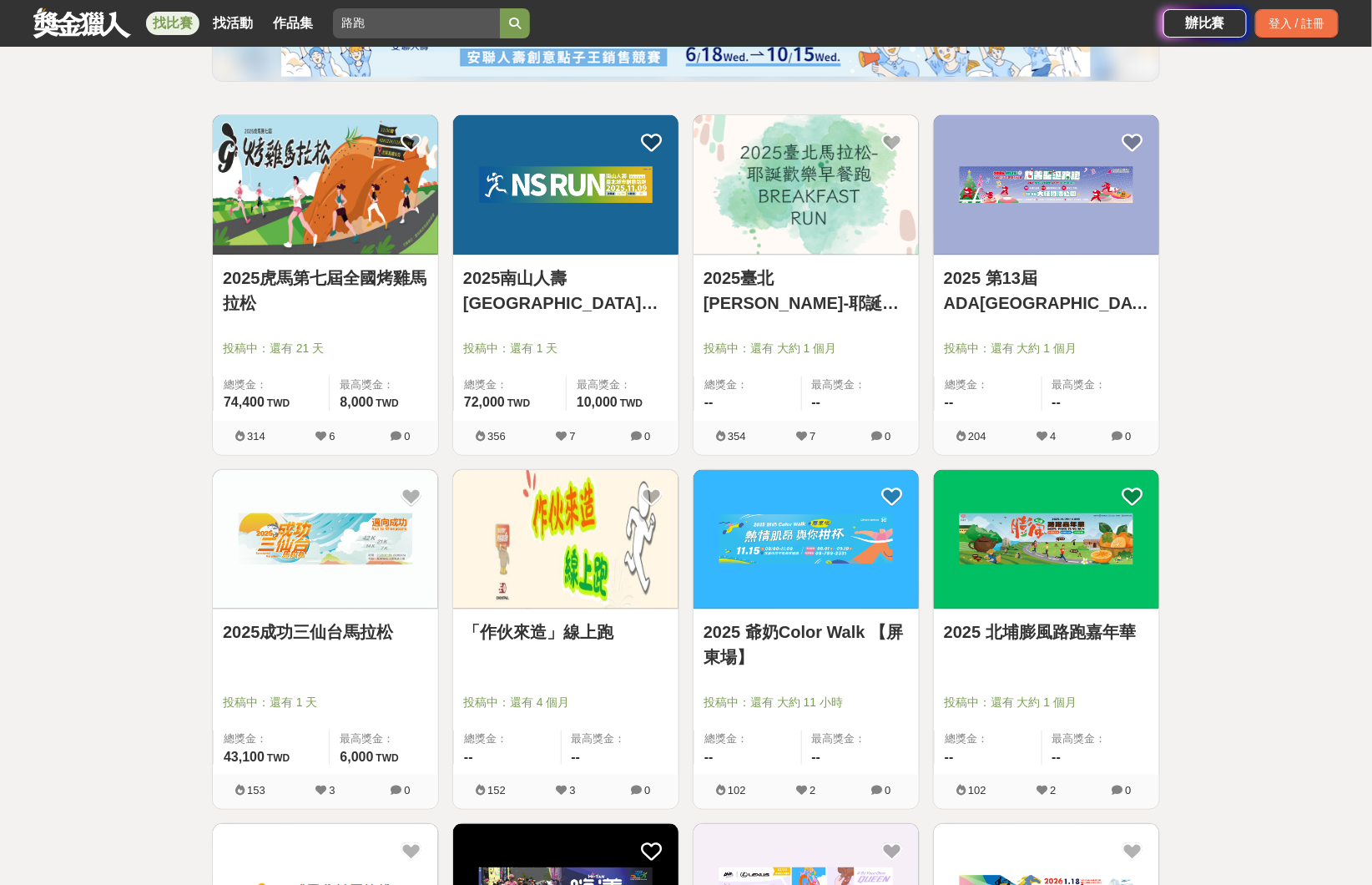
click at [386, 550] on img at bounding box center [325, 540] width 225 height 140
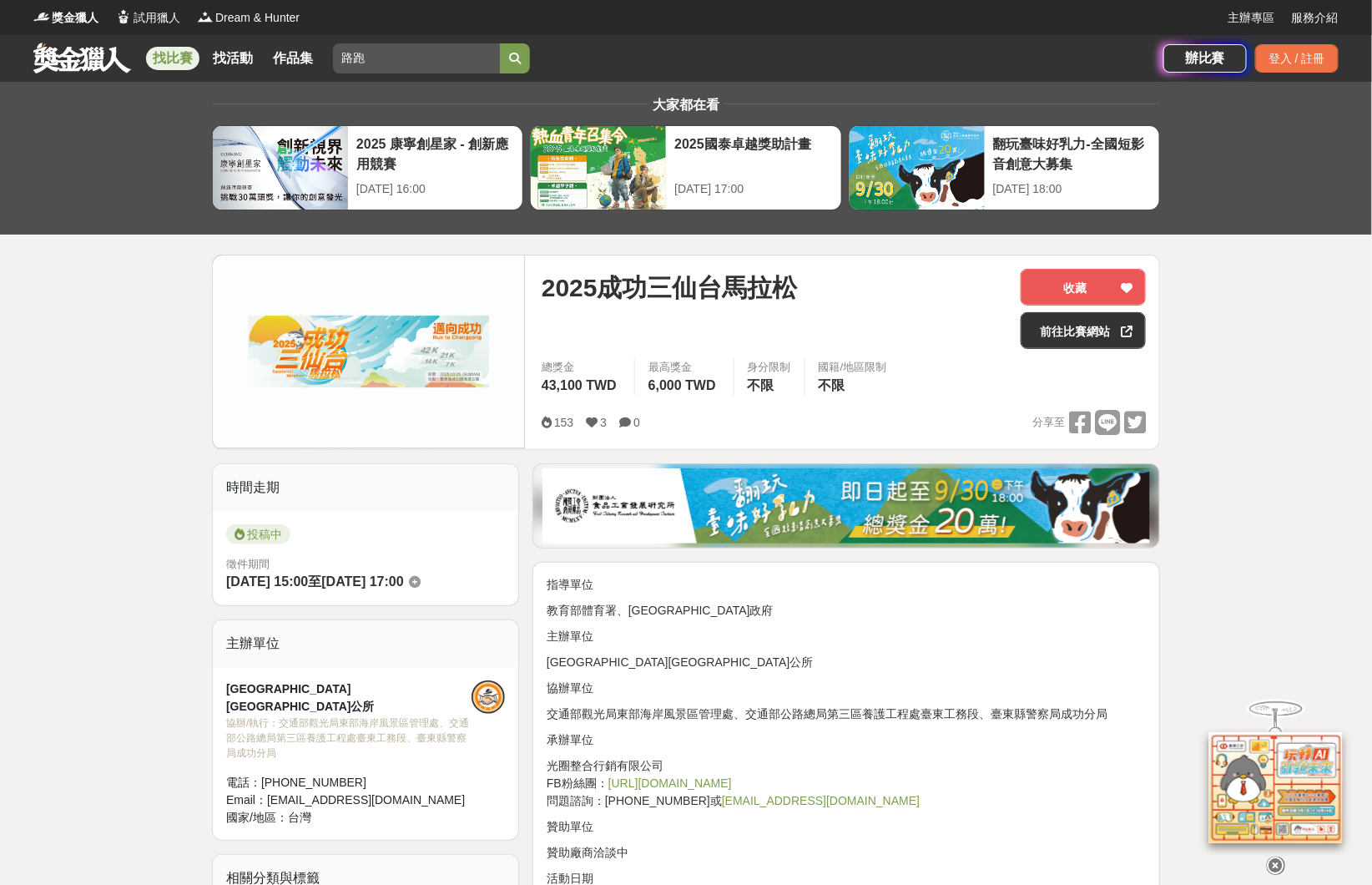
scroll to position [251, 0]
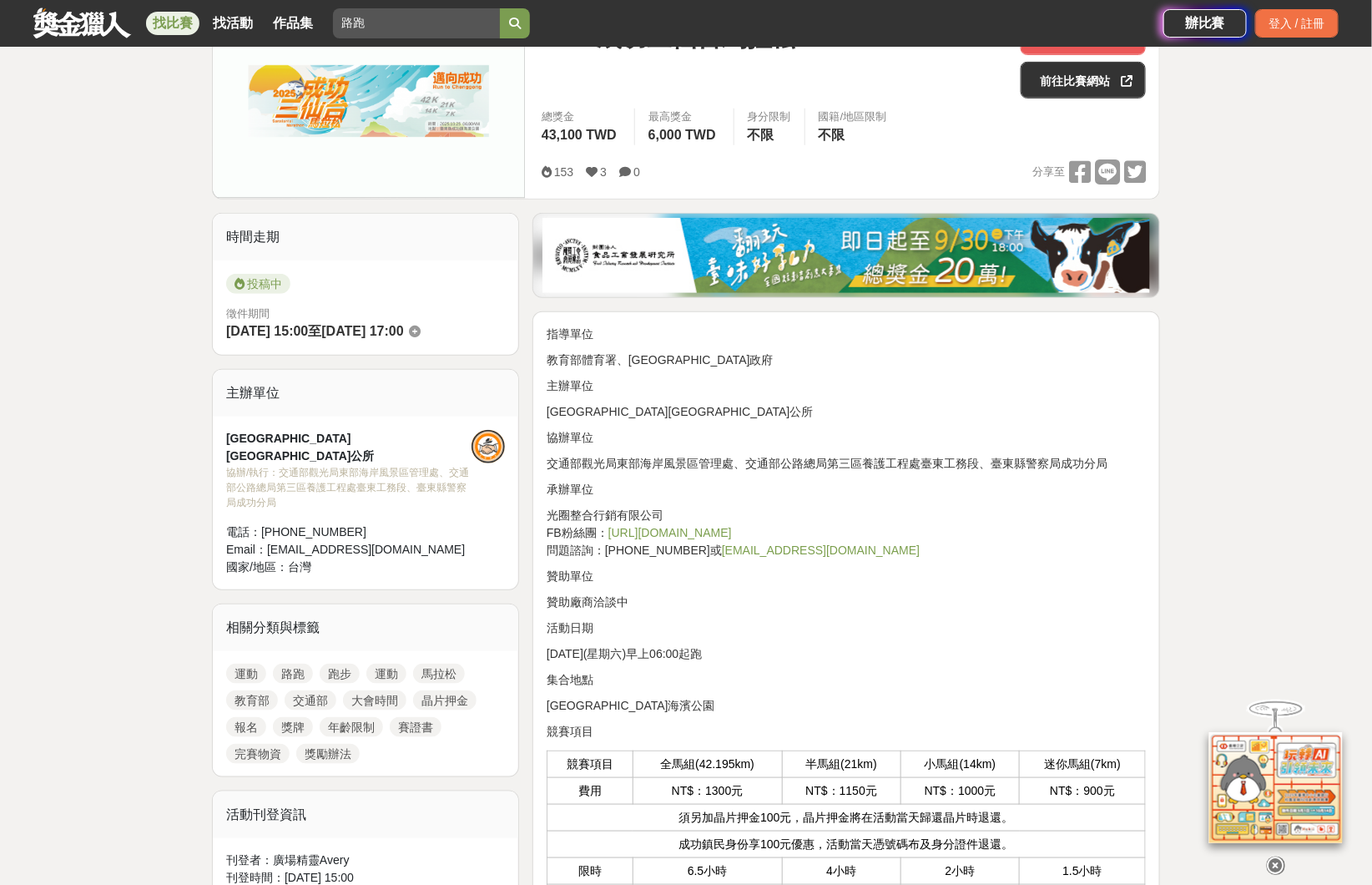
drag, startPoint x: 386, startPoint y: 550, endPoint x: 391, endPoint y: 541, distance: 10.3
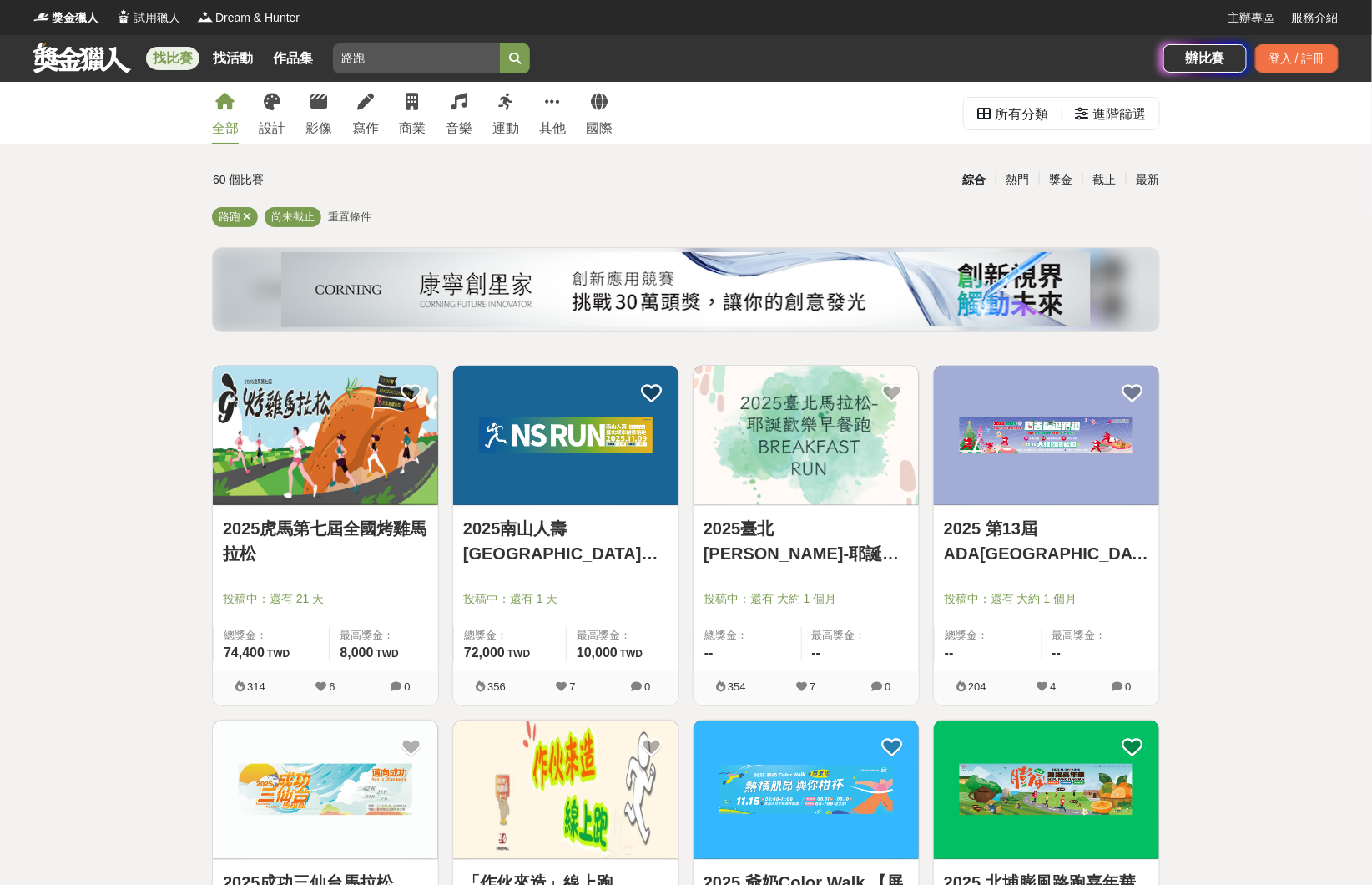
click at [353, 485] on img at bounding box center [325, 435] width 225 height 140
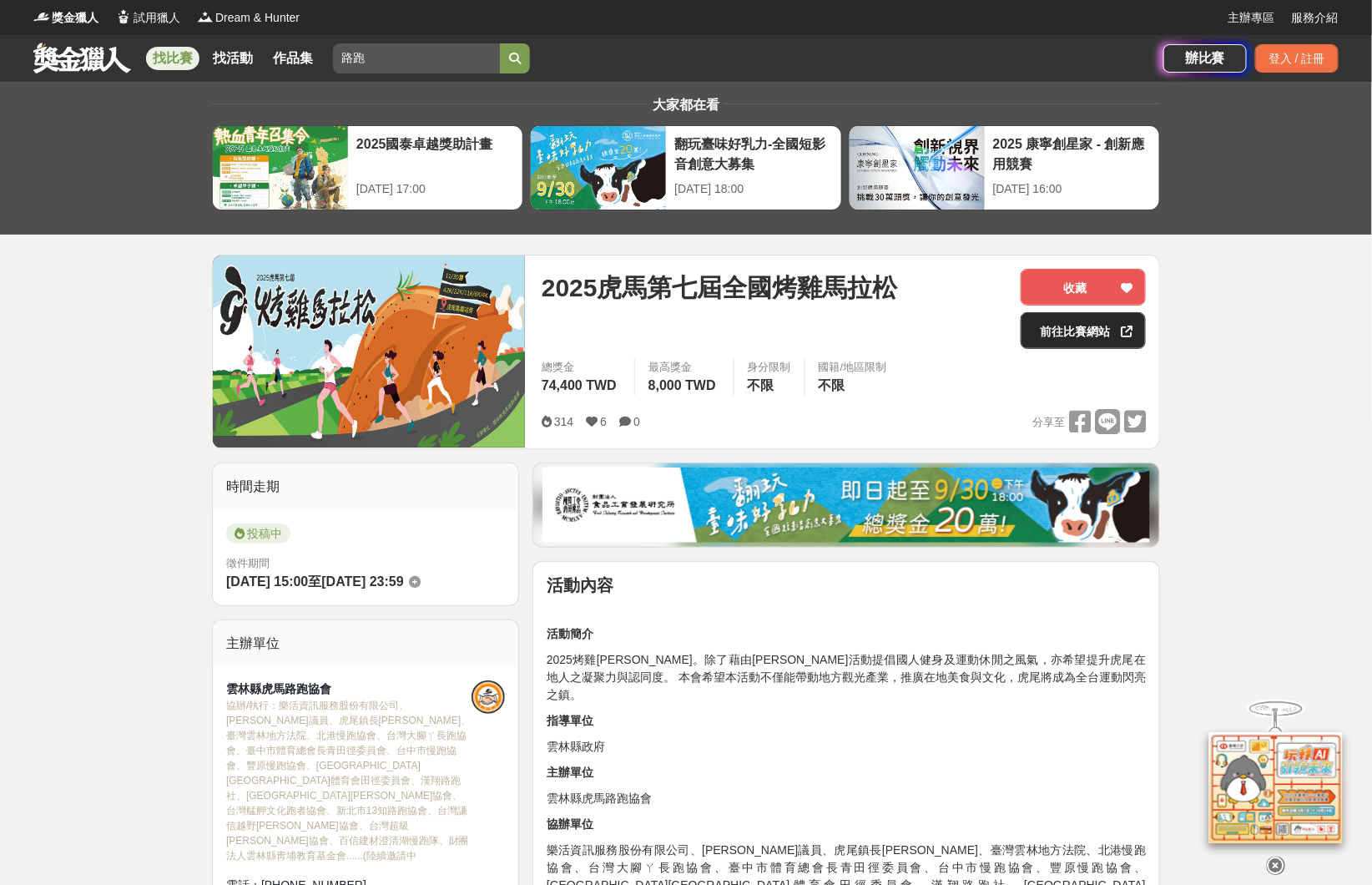
click at [1039, 334] on link "前往比賽網站" at bounding box center [1083, 331] width 125 height 36
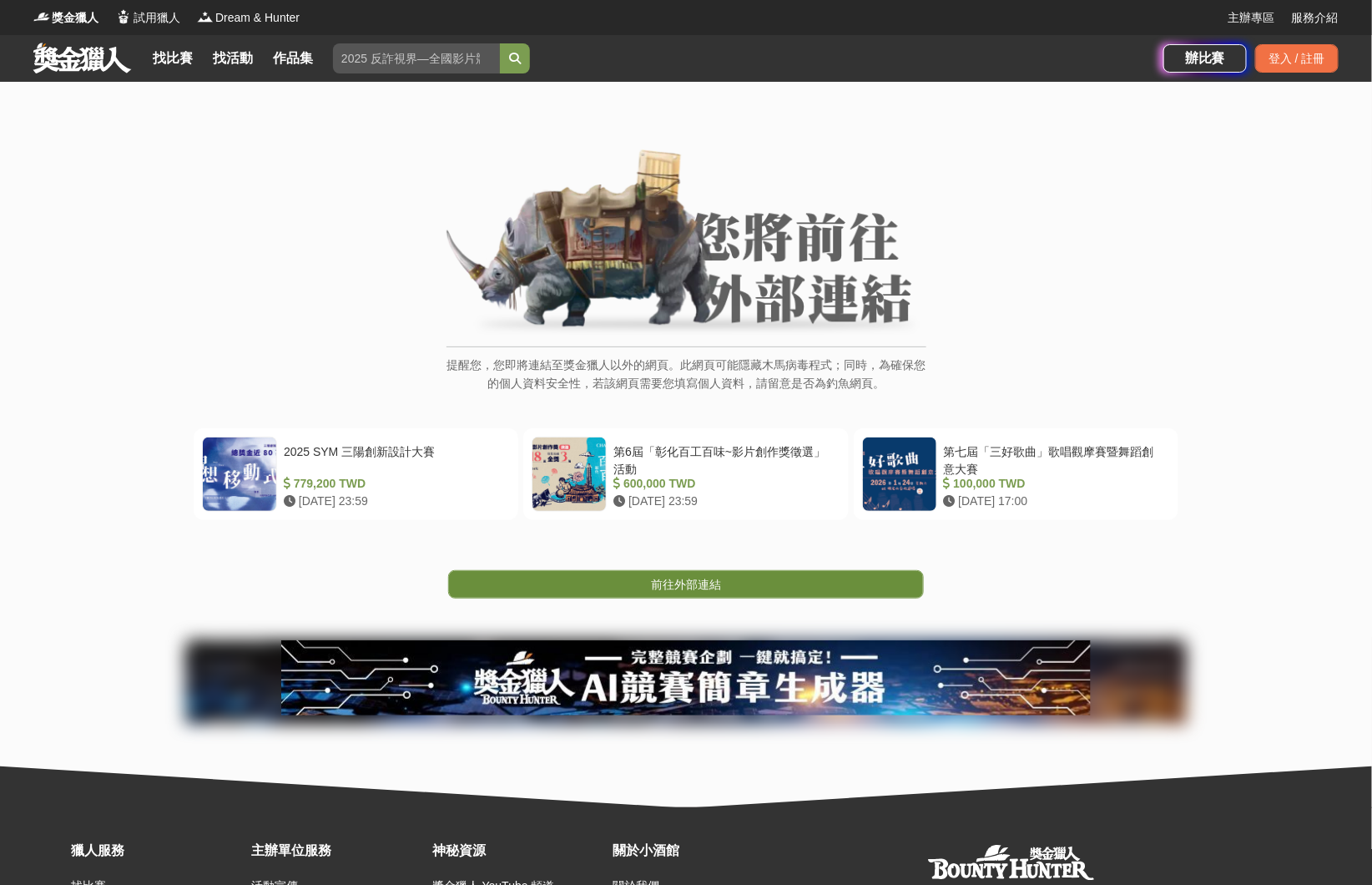
drag, startPoint x: 788, startPoint y: 577, endPoint x: 795, endPoint y: 568, distance: 11.4
click at [788, 577] on link "前往外部連結" at bounding box center [686, 584] width 476 height 29
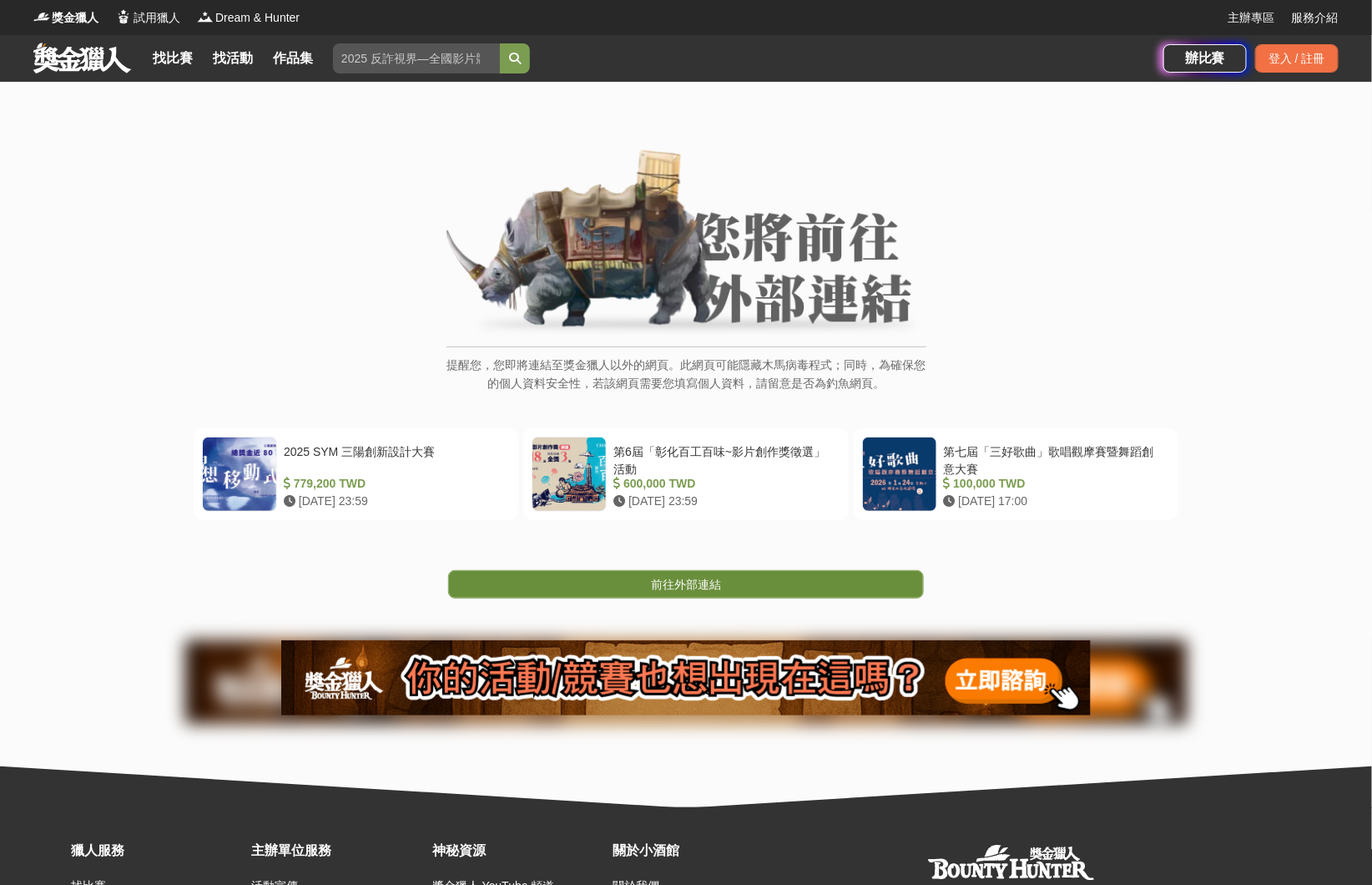
click at [745, 573] on link "前往外部連結" at bounding box center [686, 584] width 476 height 29
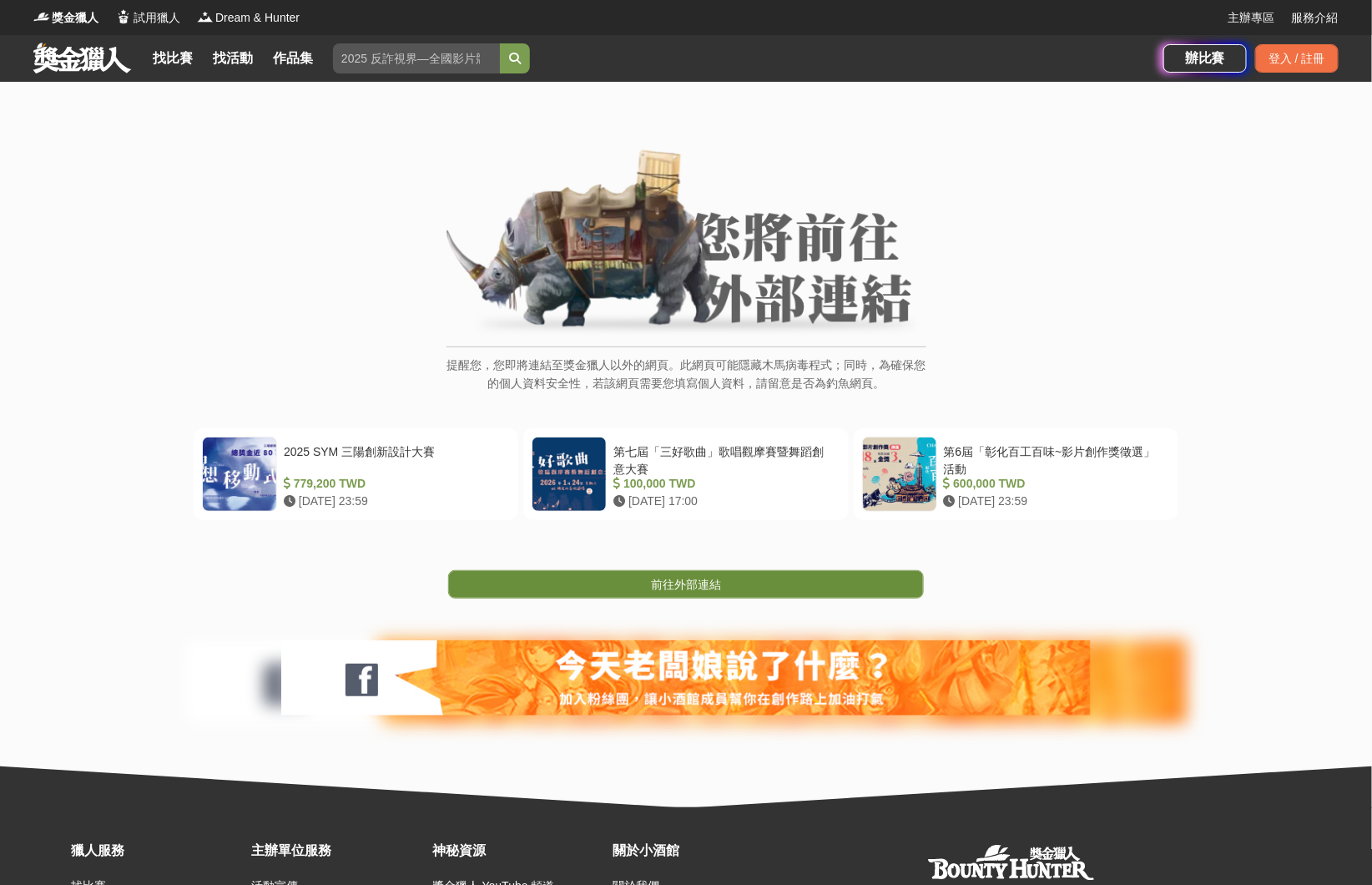
click at [709, 583] on span "前往外部連結" at bounding box center [686, 584] width 70 height 13
